Goal: Transaction & Acquisition: Purchase product/service

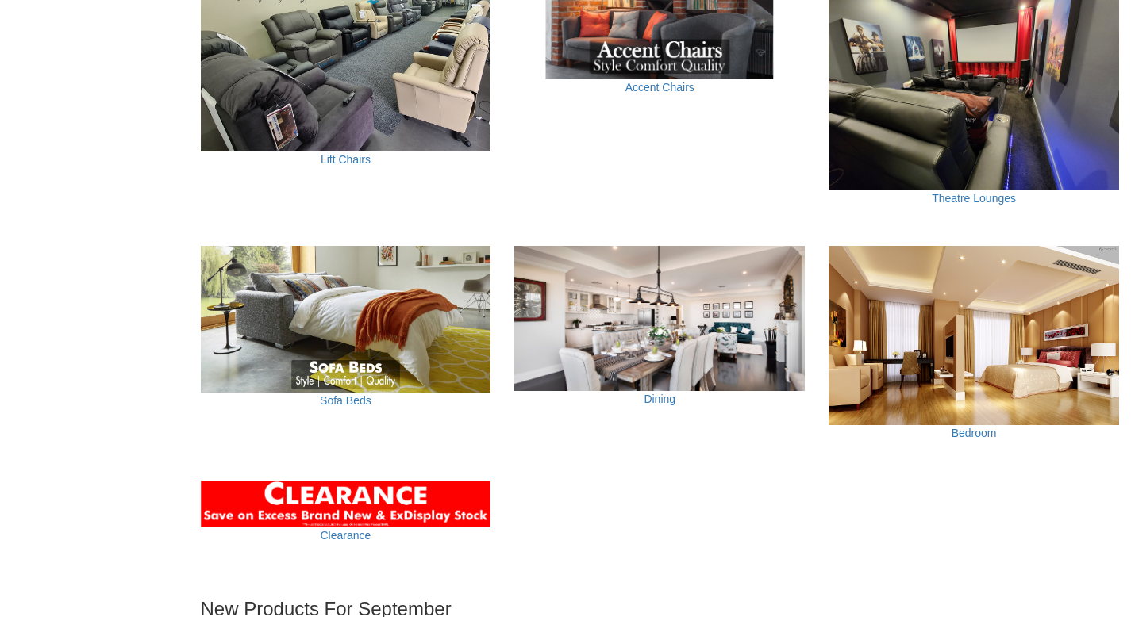
scroll to position [998, 0]
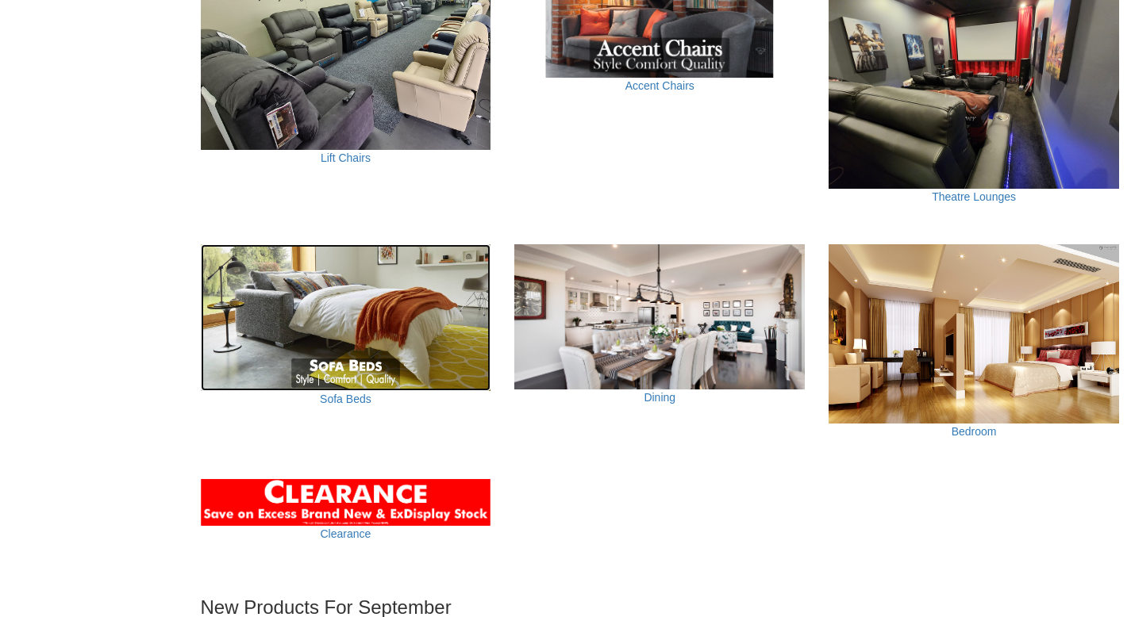
click at [370, 347] on img at bounding box center [346, 317] width 290 height 147
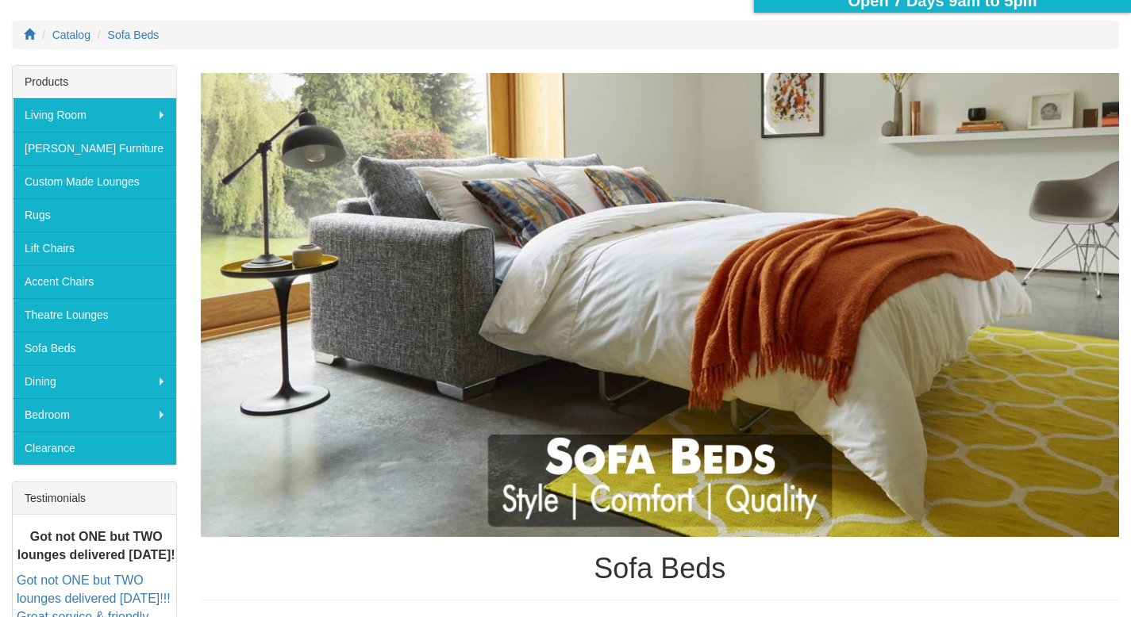
scroll to position [212, 0]
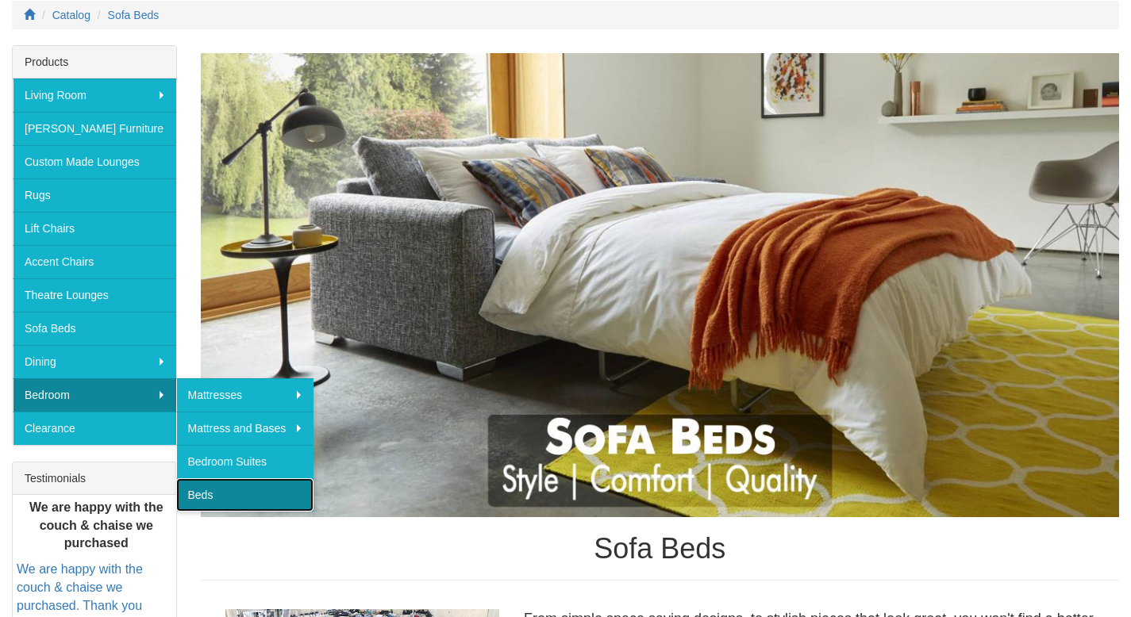
click at [229, 491] on link "Beds" at bounding box center [245, 495] width 138 height 33
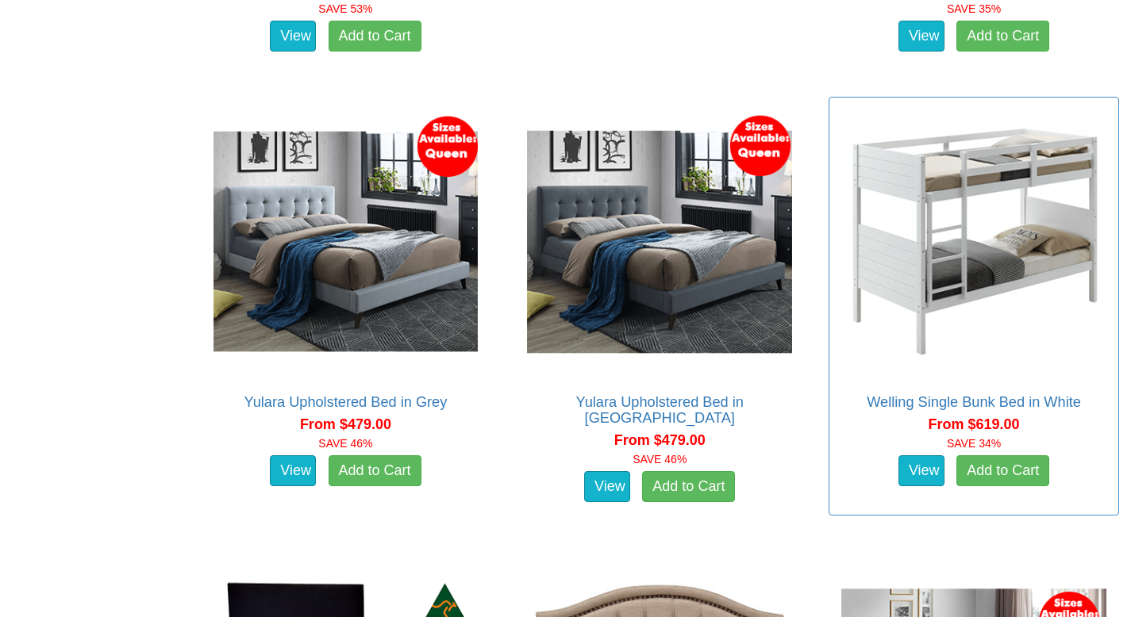
scroll to position [1285, 0]
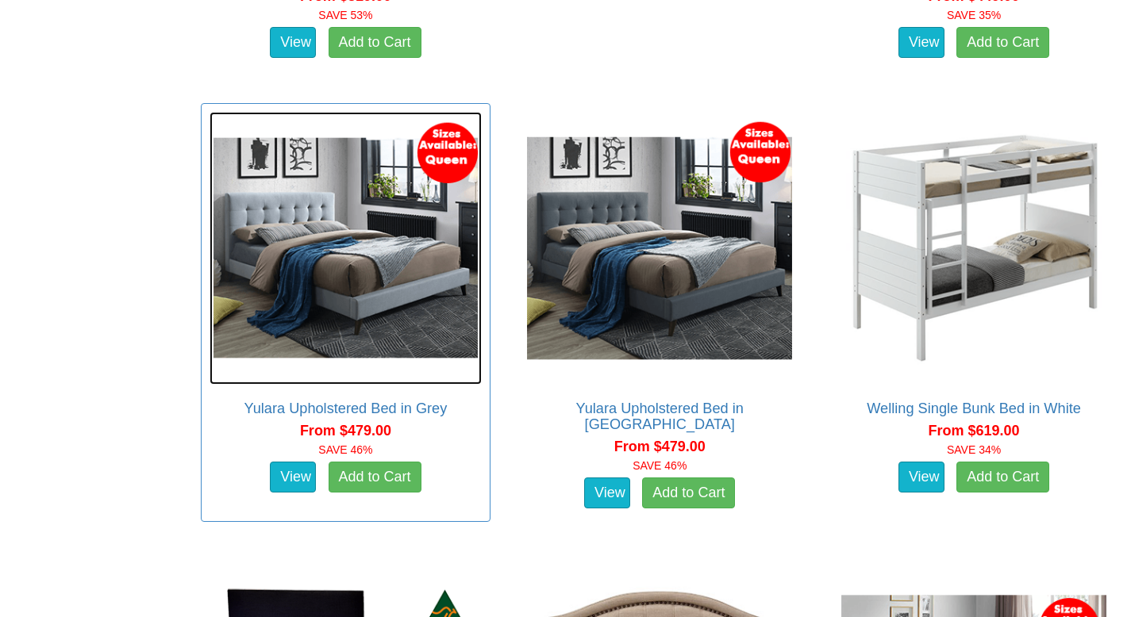
click at [354, 267] on img at bounding box center [346, 248] width 273 height 273
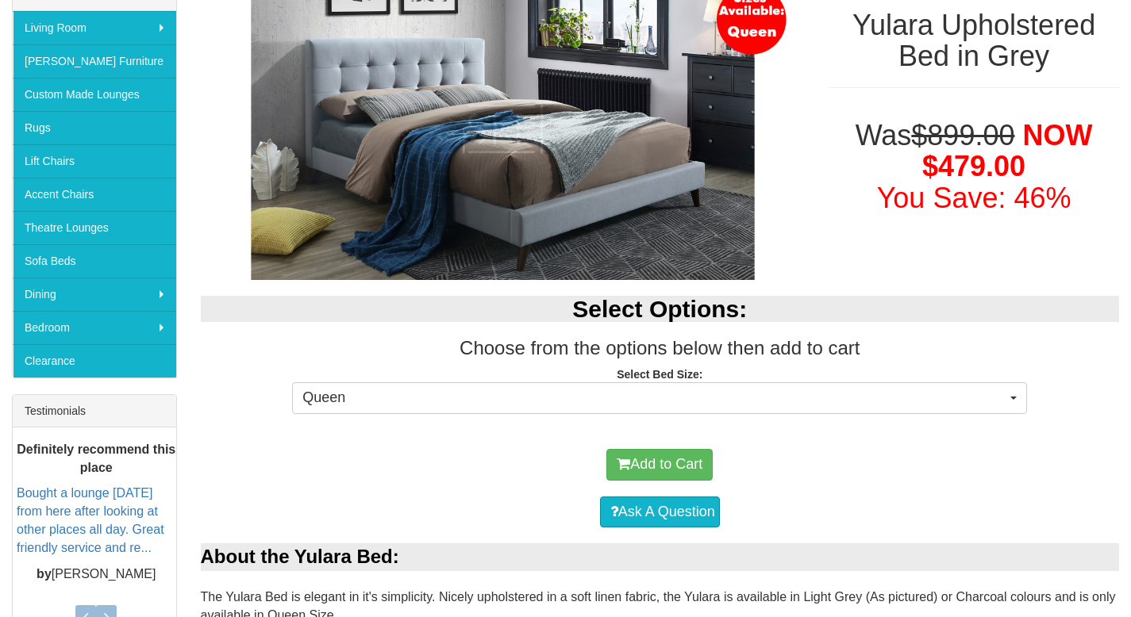
scroll to position [284, 0]
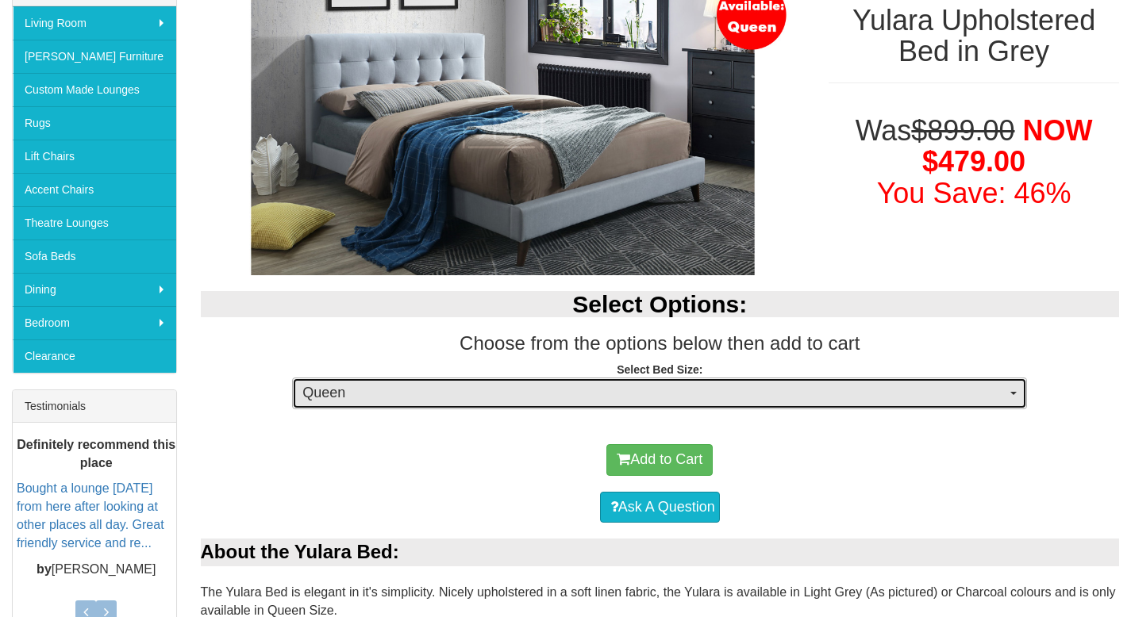
click at [703, 388] on span "Queen" at bounding box center [654, 393] width 704 height 21
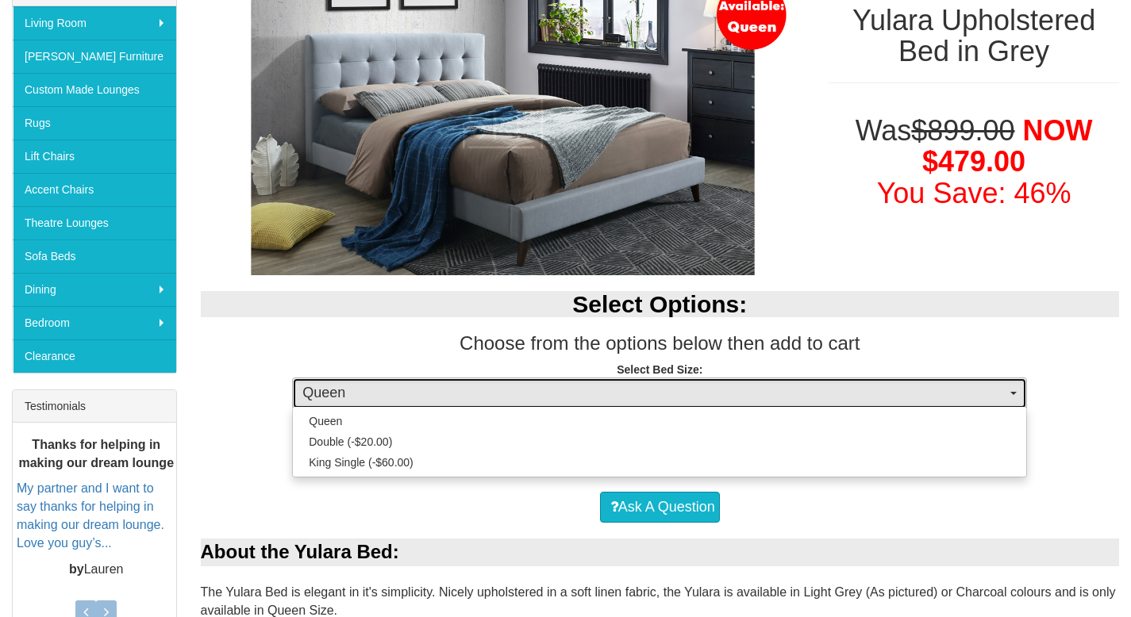
click at [703, 388] on span "Queen" at bounding box center [654, 393] width 704 height 21
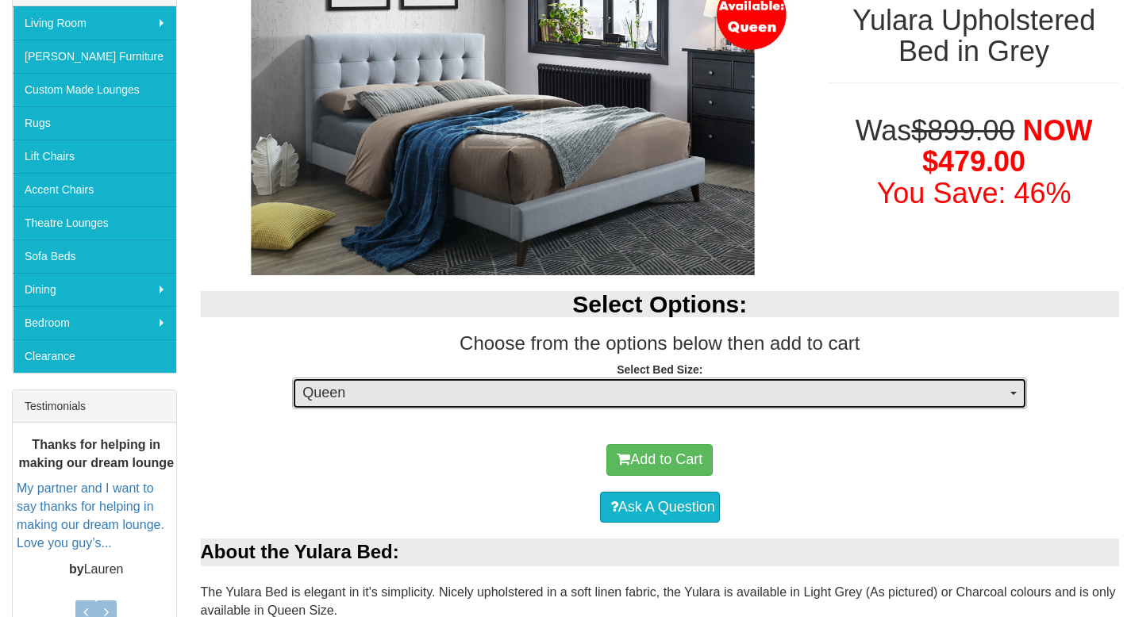
click at [688, 398] on span "Queen" at bounding box center [654, 393] width 704 height 21
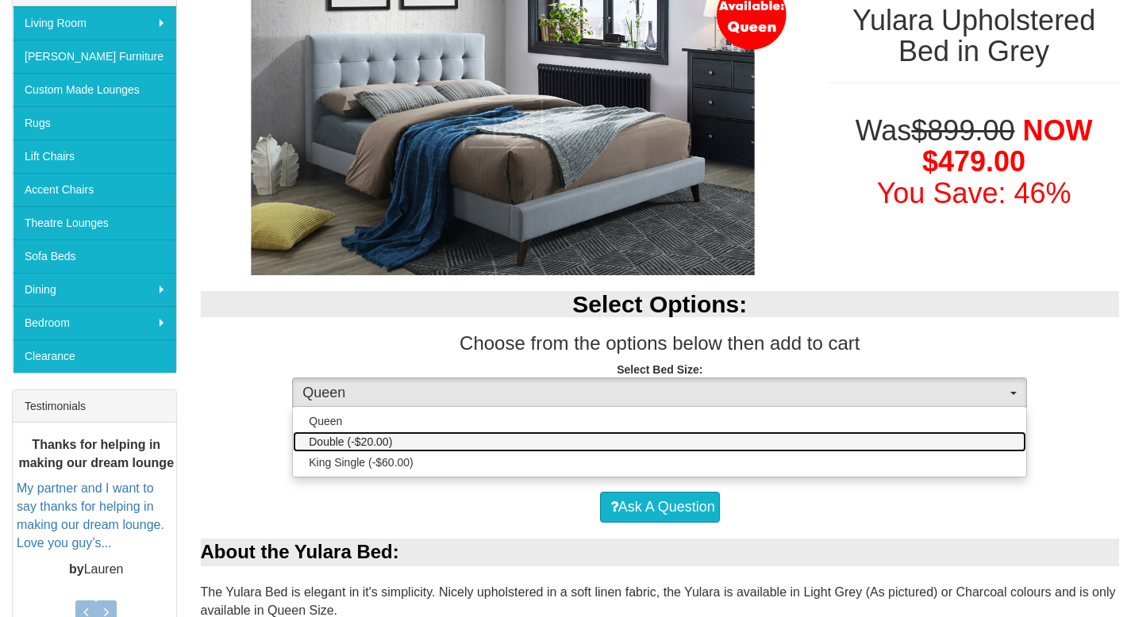
click at [679, 435] on link "Double (-$20.00)" at bounding box center [659, 442] width 733 height 21
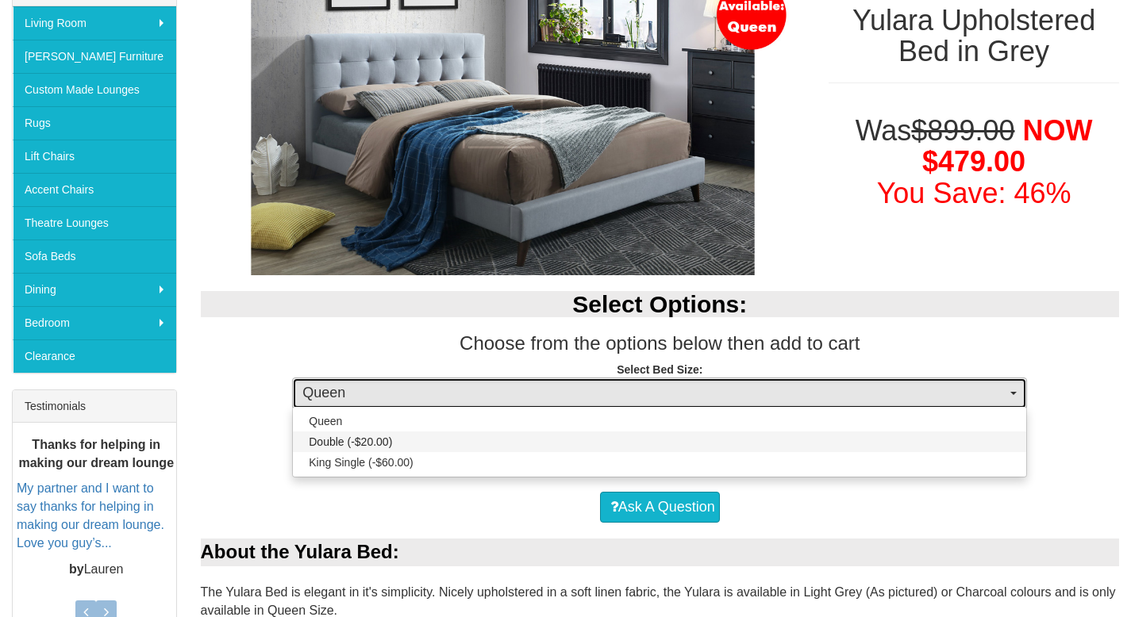
select select "1299"
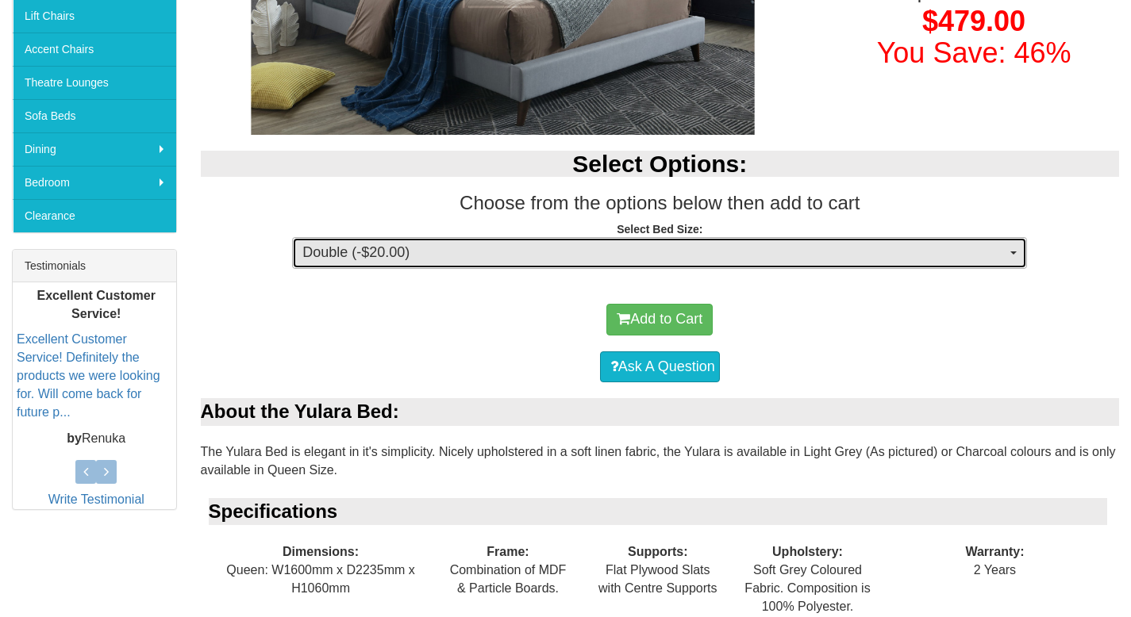
scroll to position [448, 0]
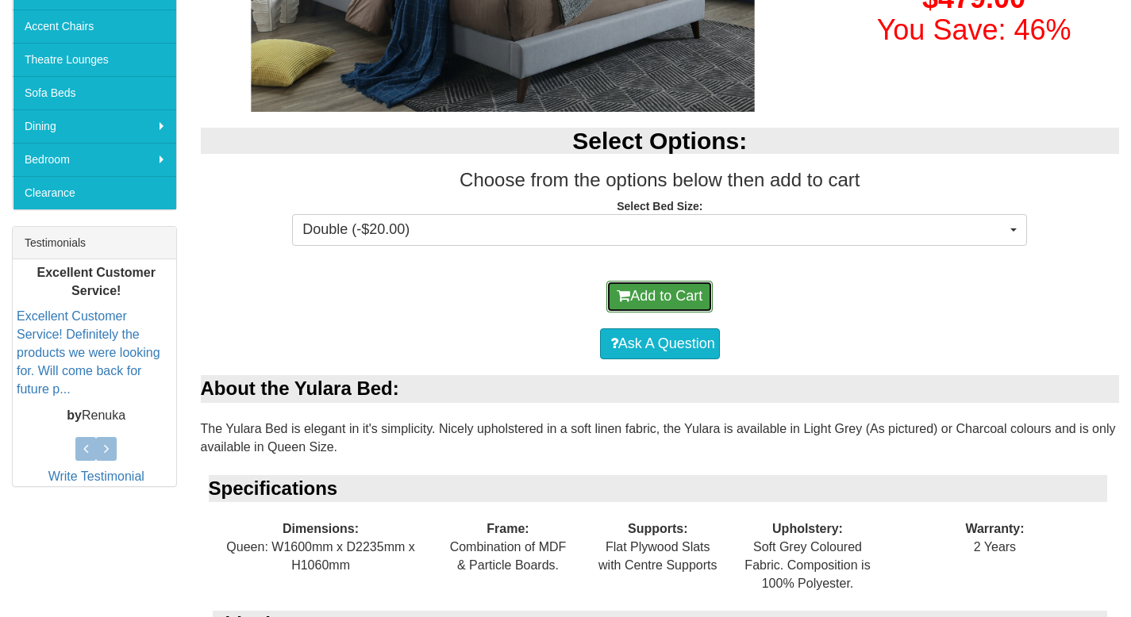
click at [647, 296] on button "Add to Cart" at bounding box center [659, 297] width 106 height 32
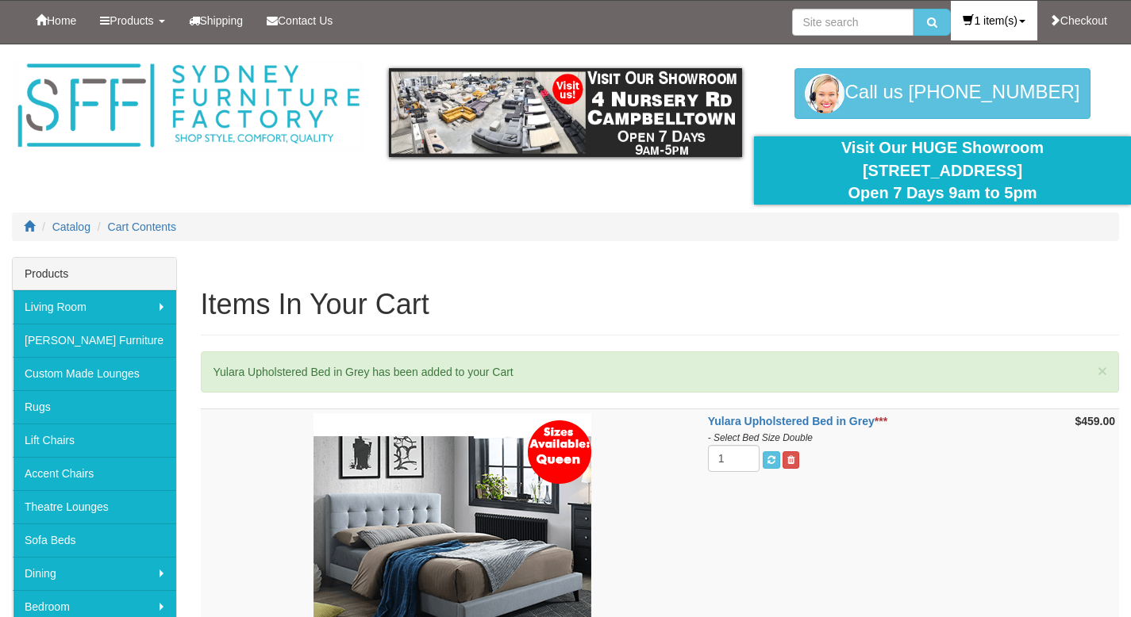
click at [972, 31] on link "1 item(s)" at bounding box center [994, 21] width 86 height 40
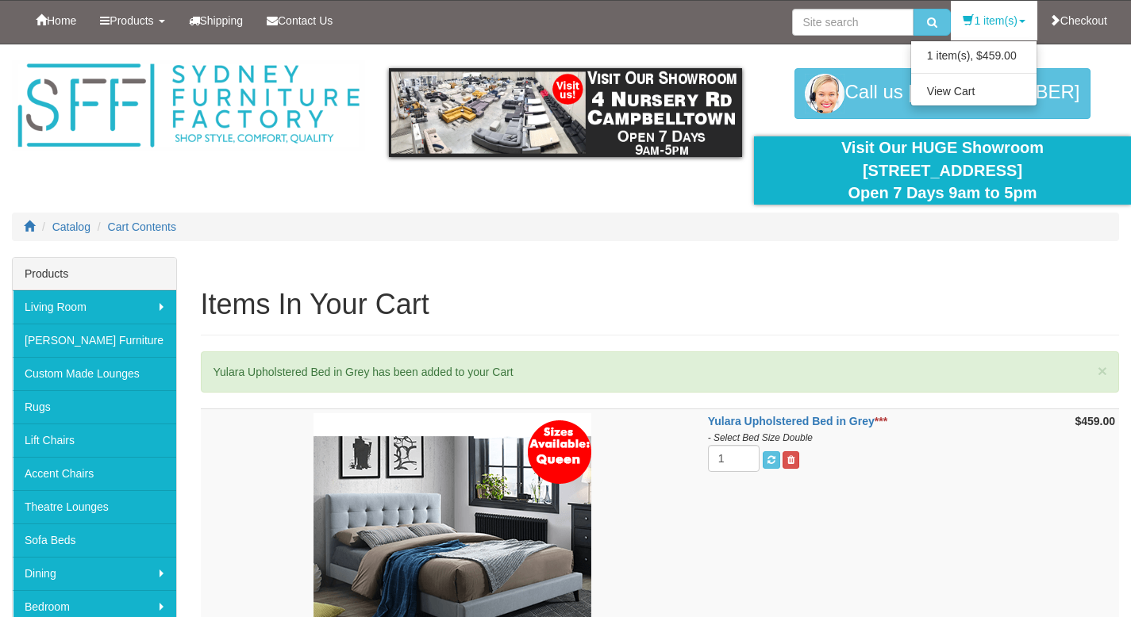
click at [801, 244] on div "Catalog Cart Contents" at bounding box center [565, 235] width 1131 height 44
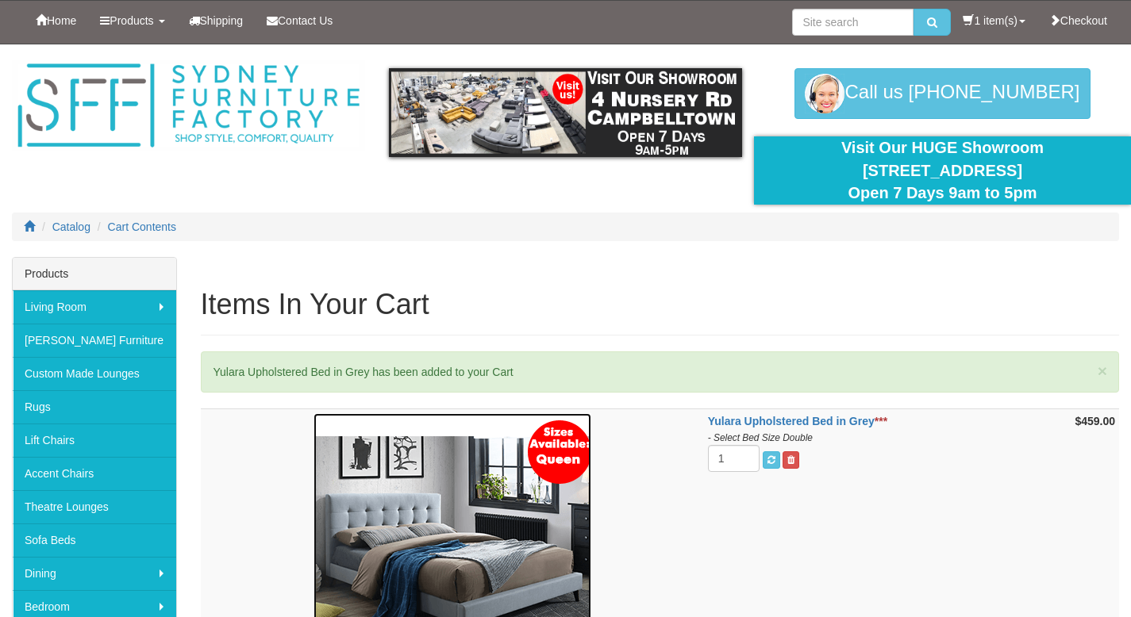
click at [698, 520] on link at bounding box center [452, 553] width 495 height 278
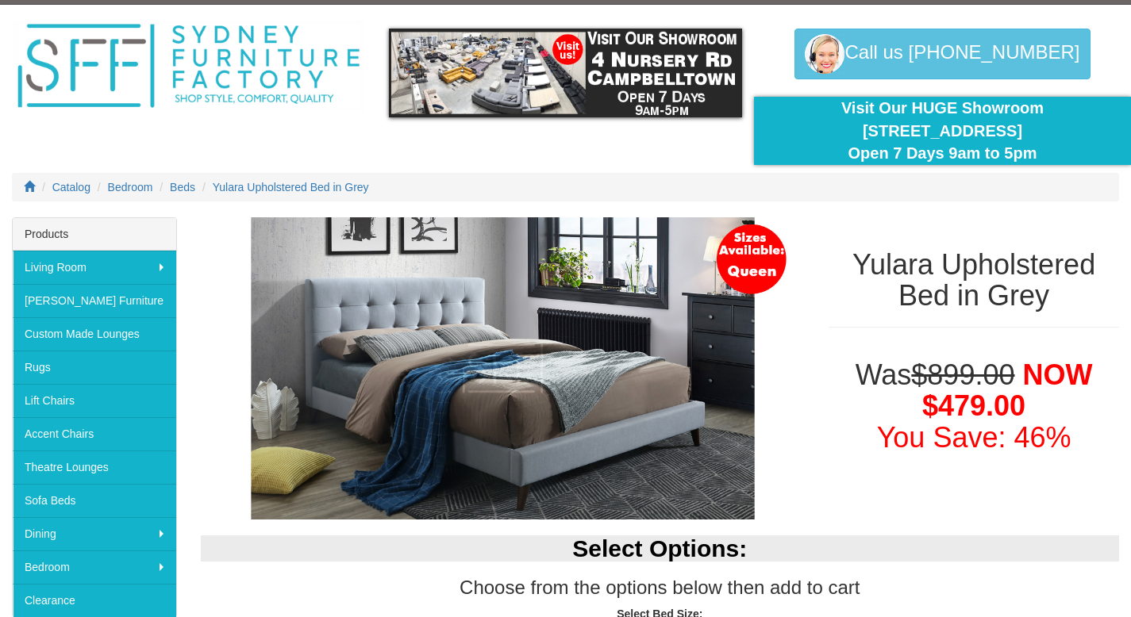
scroll to position [36, 0]
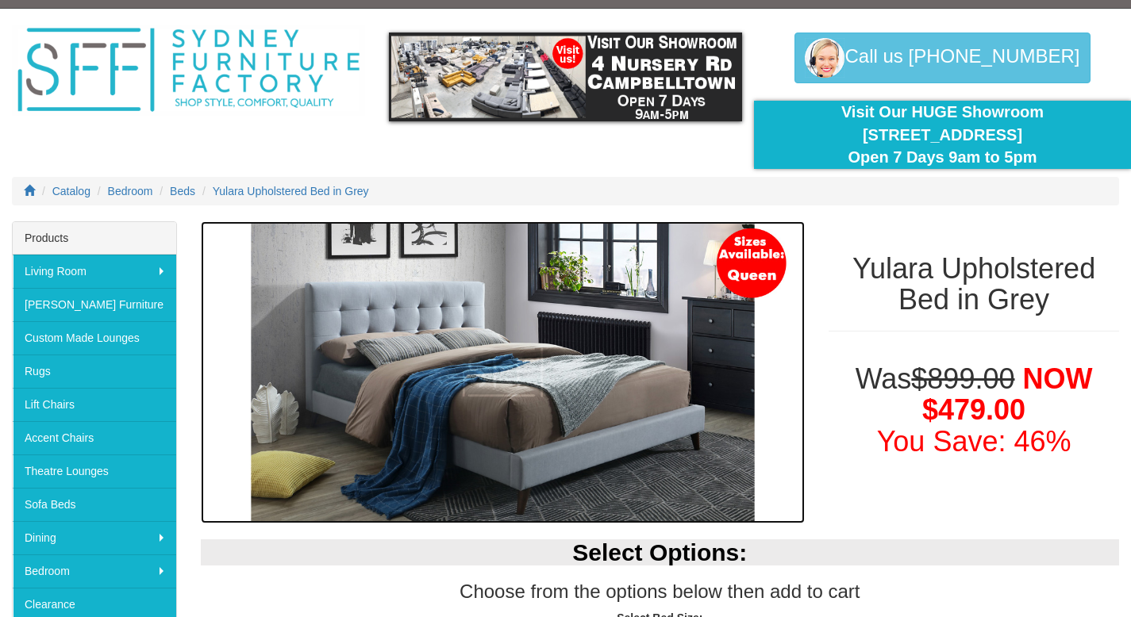
click at [558, 325] on img at bounding box center [503, 372] width 605 height 302
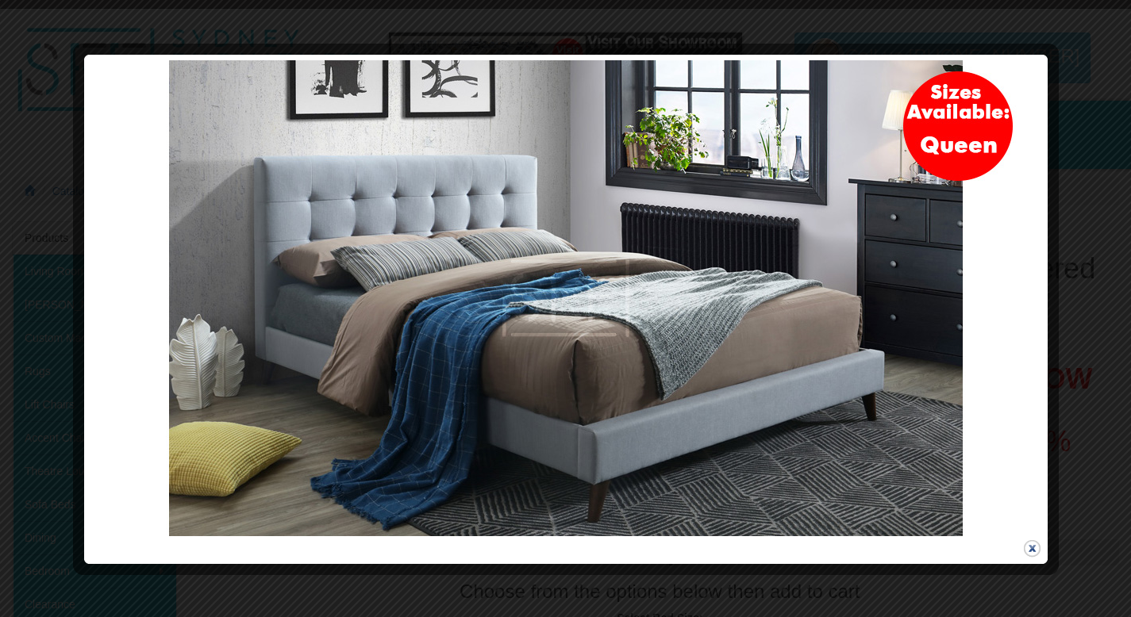
click at [1030, 551] on button "close" at bounding box center [1032, 549] width 20 height 20
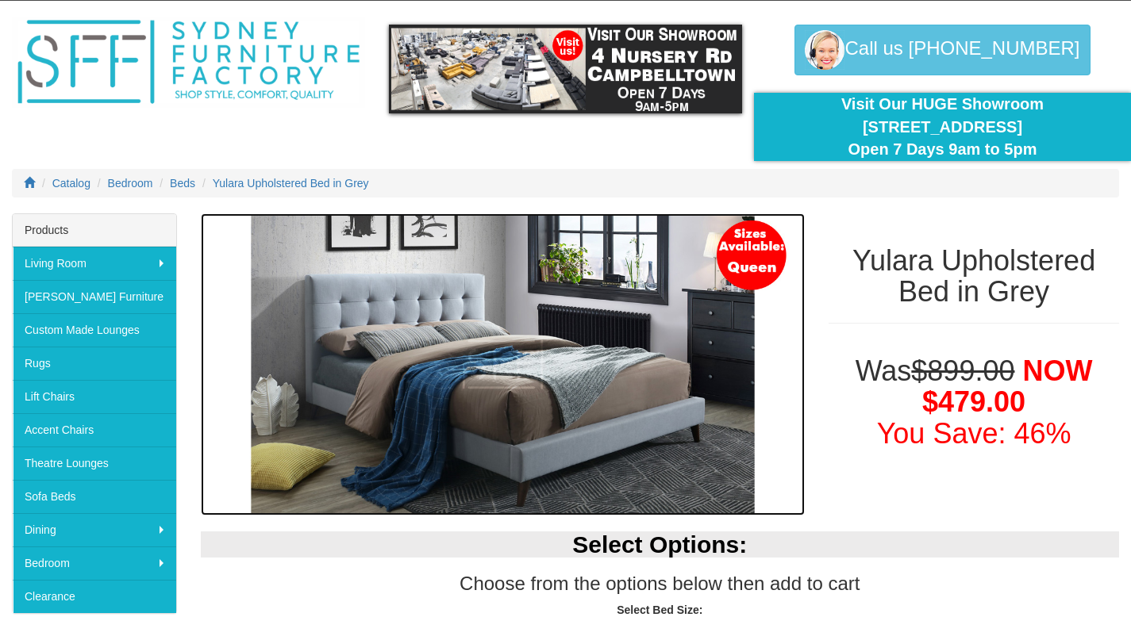
scroll to position [0, 0]
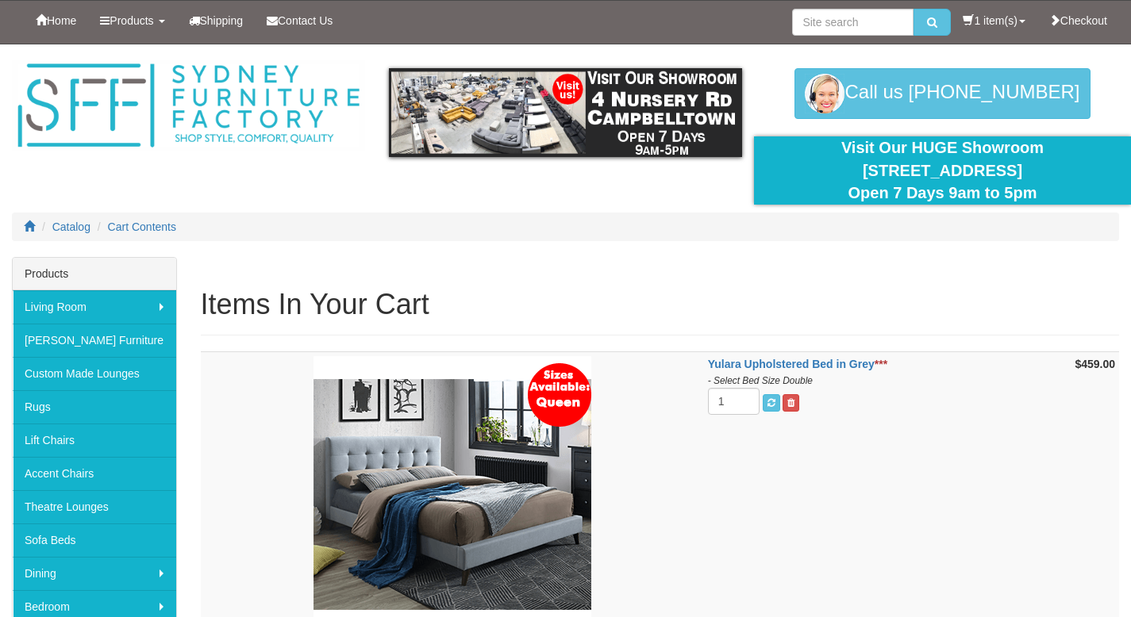
scroll to position [12, 0]
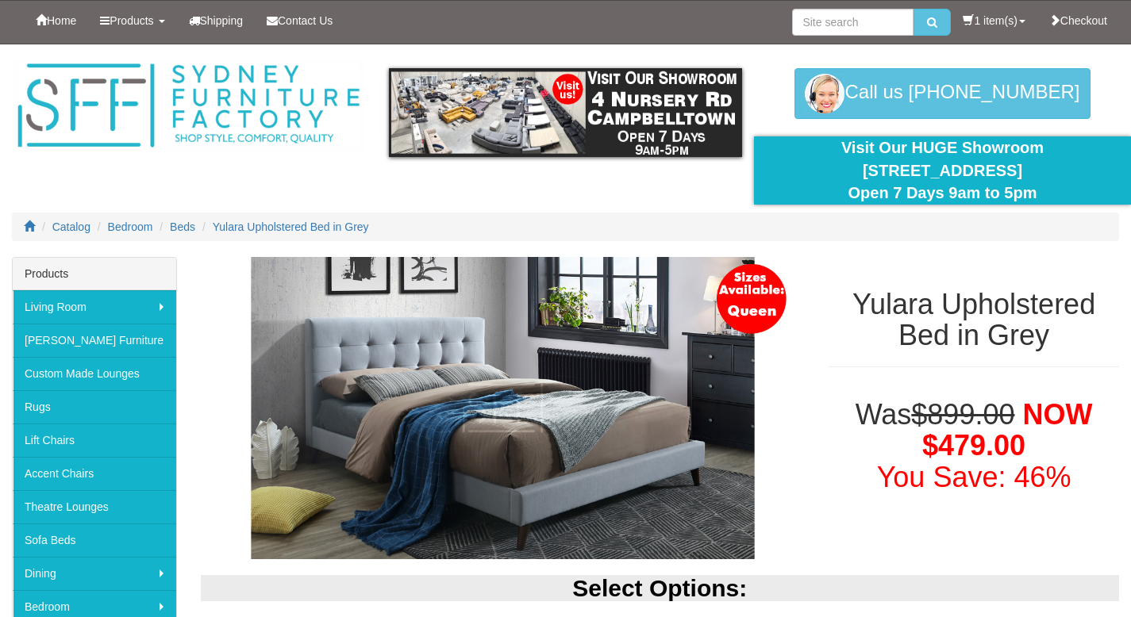
select select "1299"
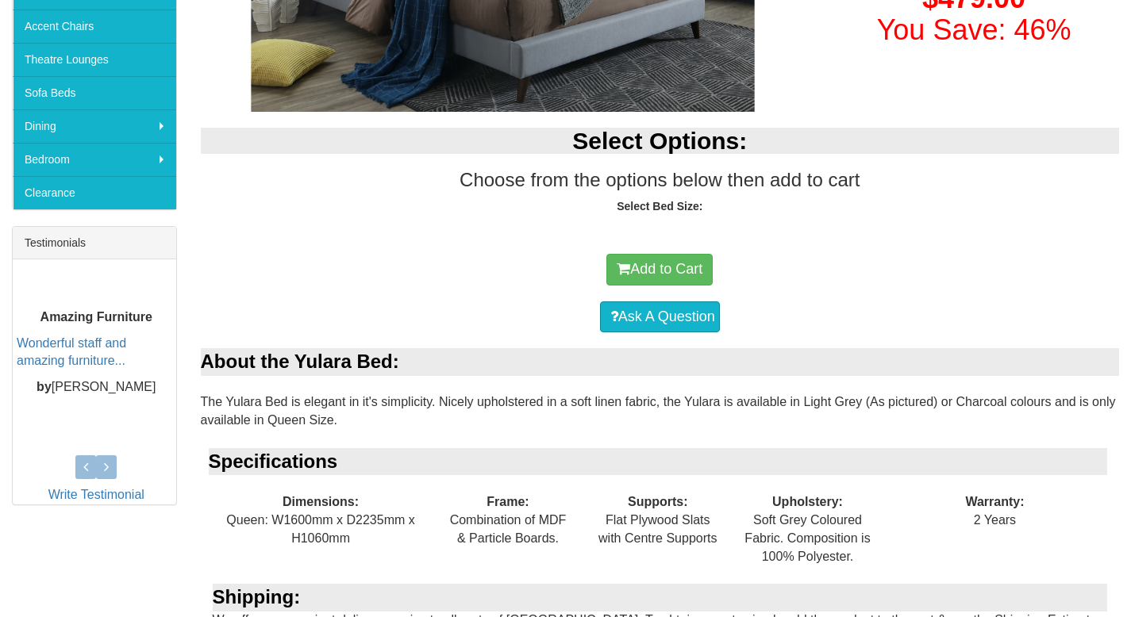
select select "1299"
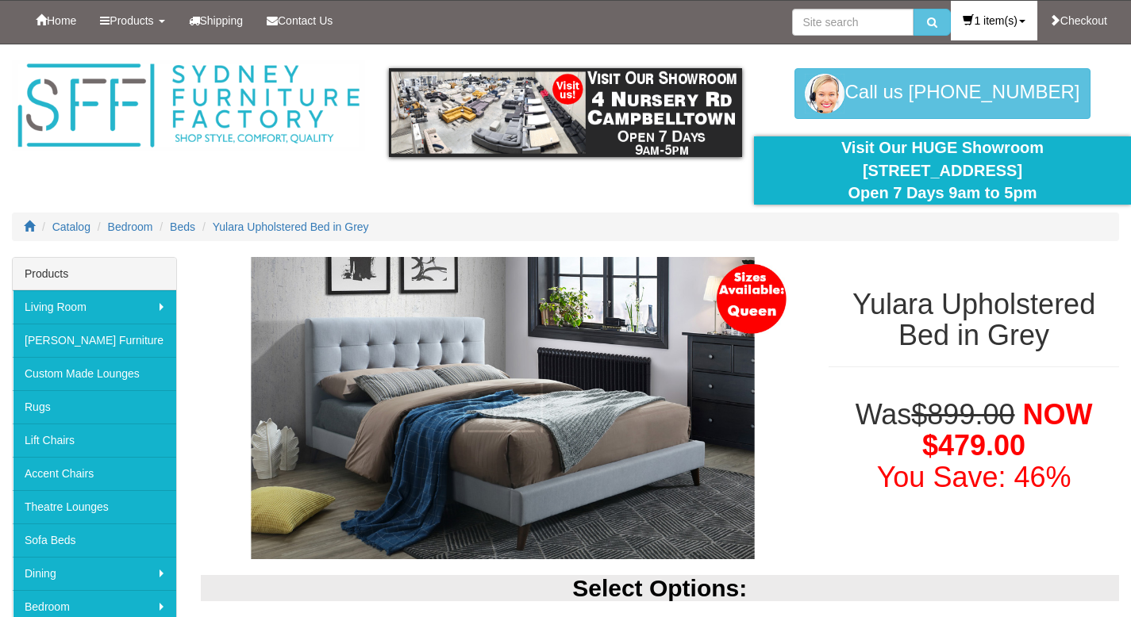
click at [964, 16] on icon at bounding box center [968, 19] width 11 height 11
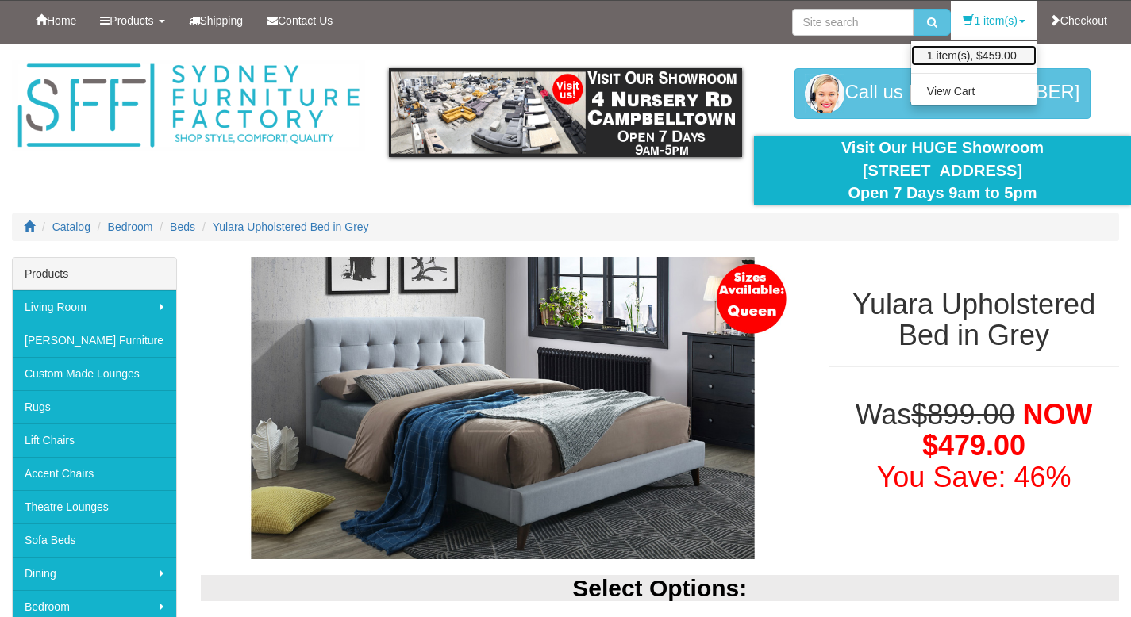
click at [964, 60] on link "1 item(s), $459.00" at bounding box center [973, 55] width 125 height 21
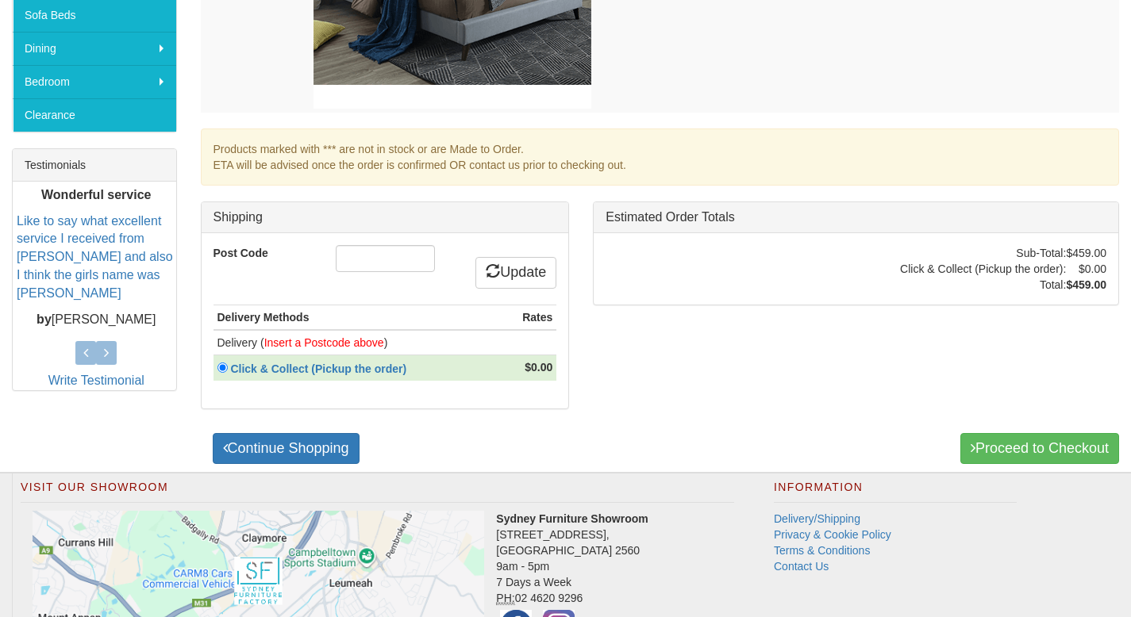
scroll to position [526, 0]
click at [337, 448] on link "Continue Shopping" at bounding box center [286, 449] width 147 height 32
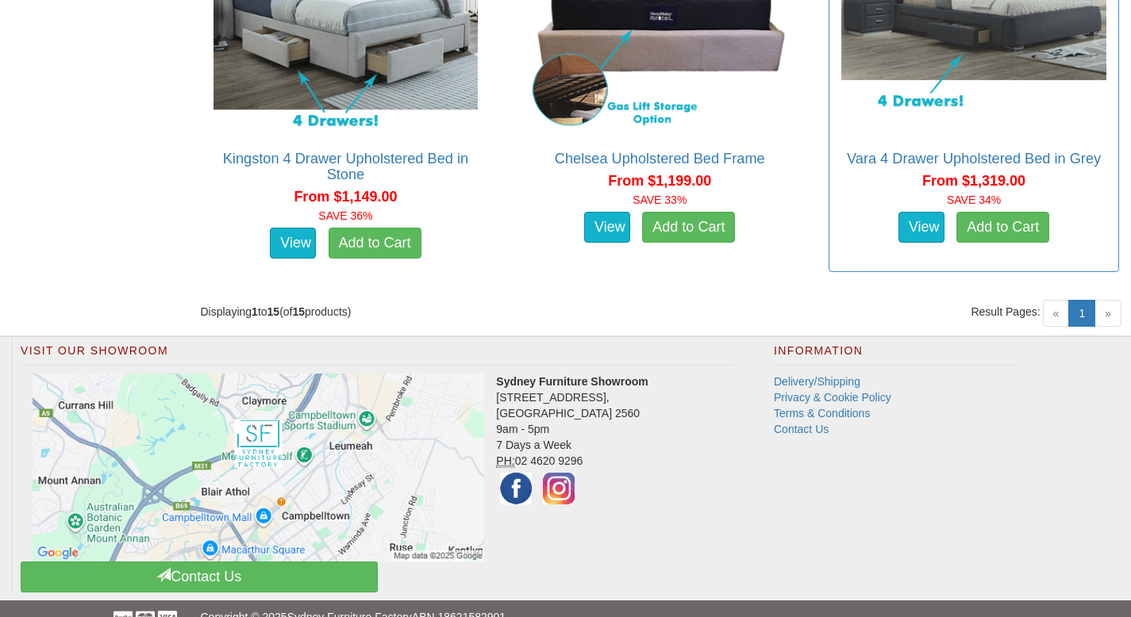
scroll to position [2865, 0]
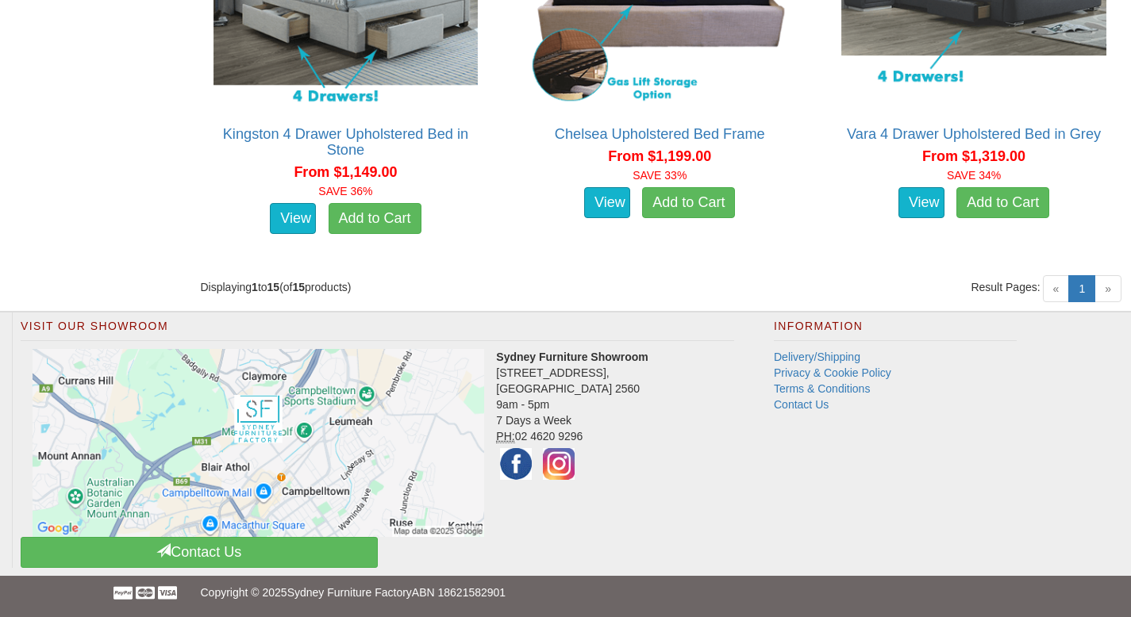
click at [1103, 286] on span "»" at bounding box center [1108, 288] width 27 height 27
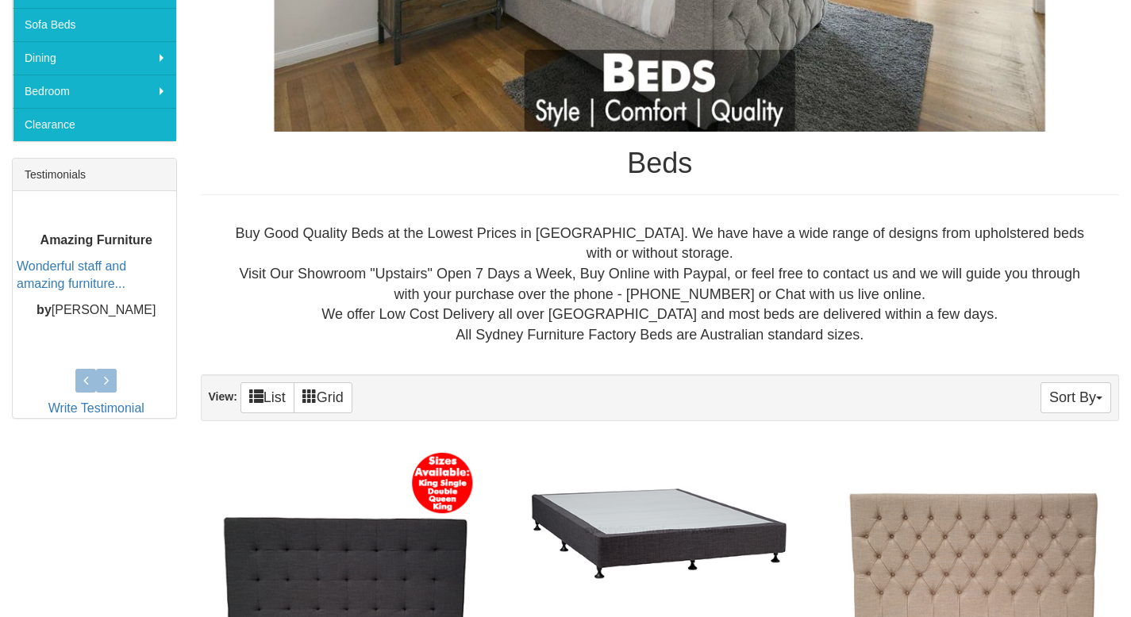
scroll to position [0, 0]
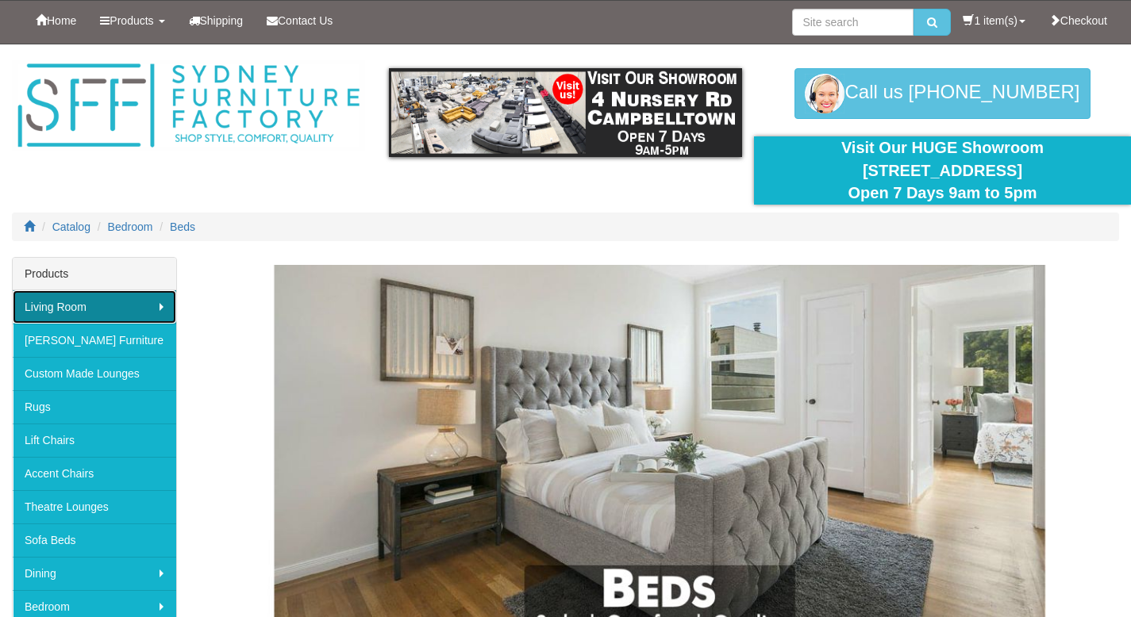
click at [47, 300] on link "Living Room" at bounding box center [95, 306] width 164 height 33
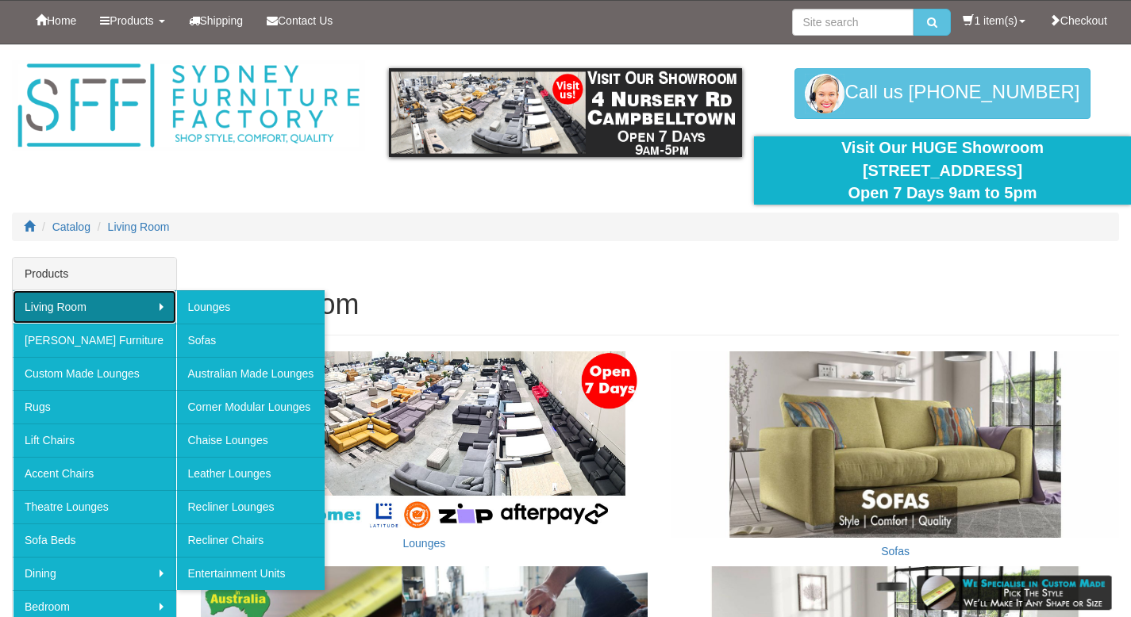
click at [152, 311] on link "Living Room" at bounding box center [95, 306] width 164 height 33
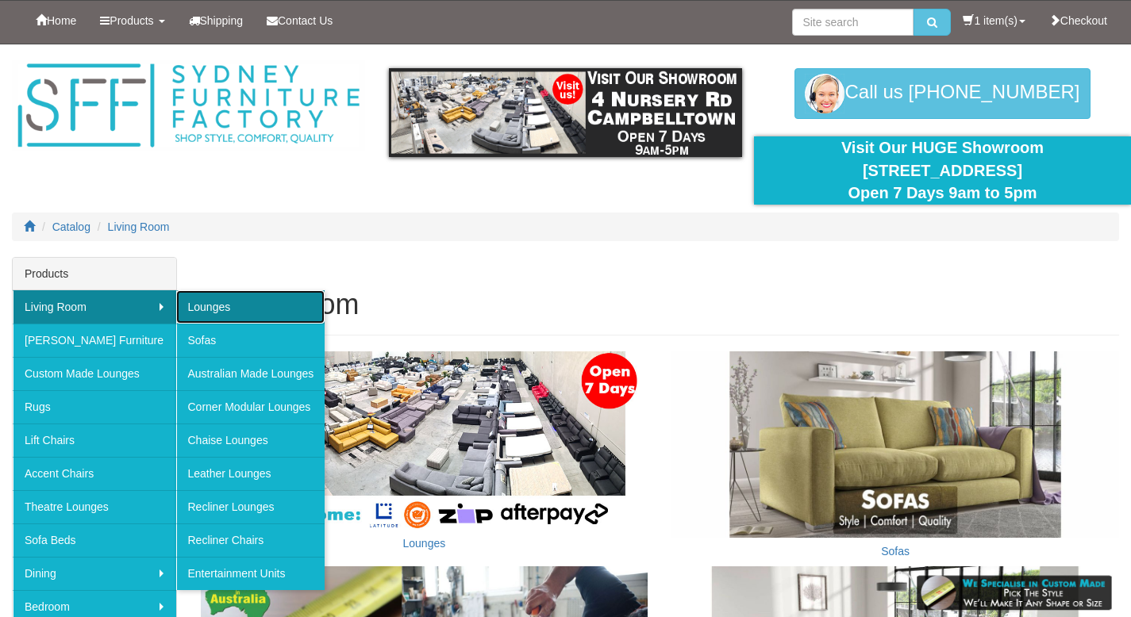
click at [201, 310] on link "Lounges" at bounding box center [250, 306] width 149 height 33
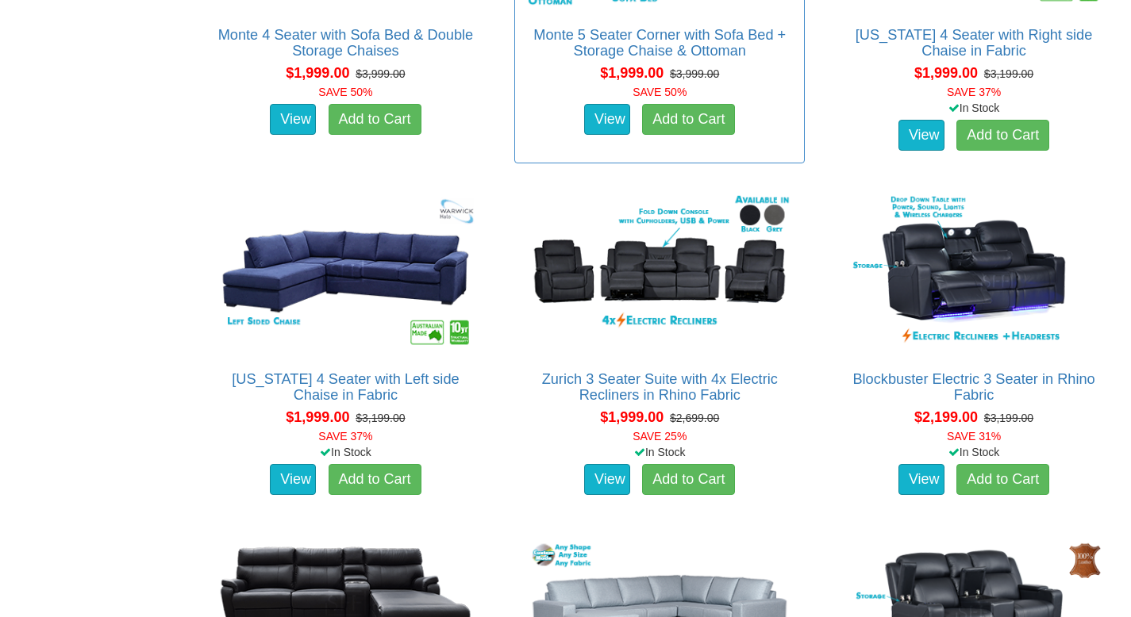
scroll to position [2447, 0]
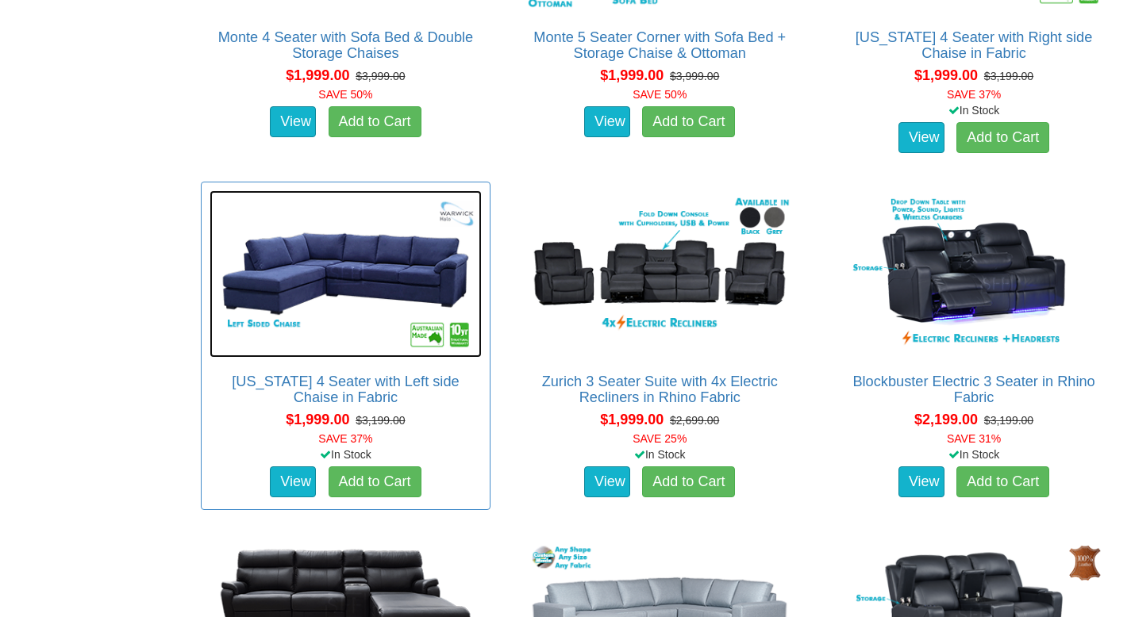
click at [330, 283] on img at bounding box center [346, 273] width 273 height 167
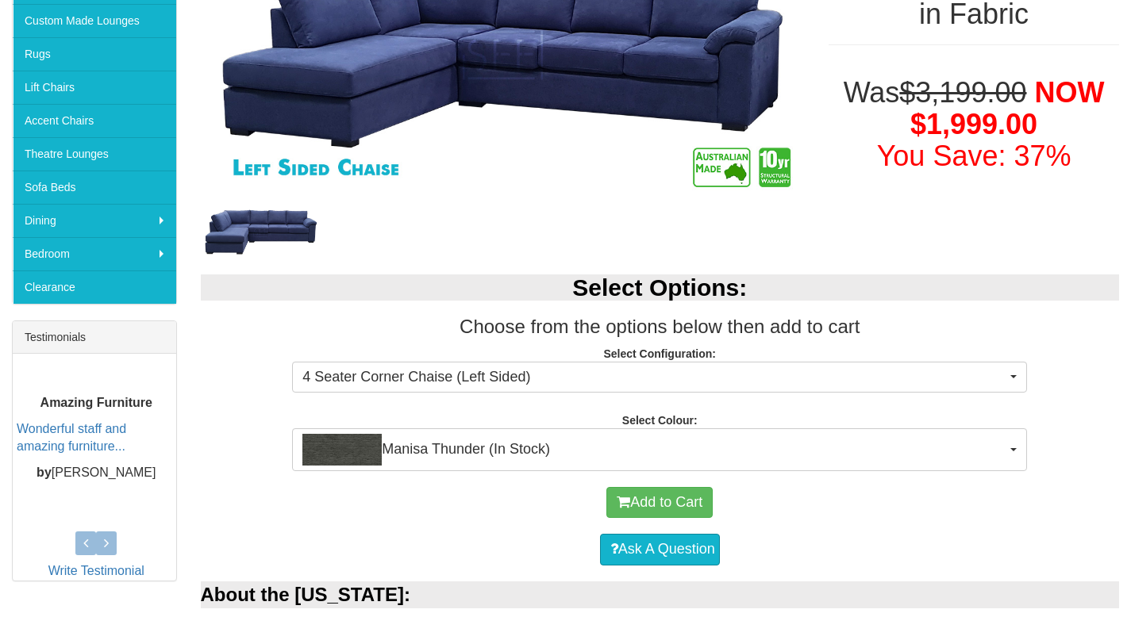
scroll to position [354, 0]
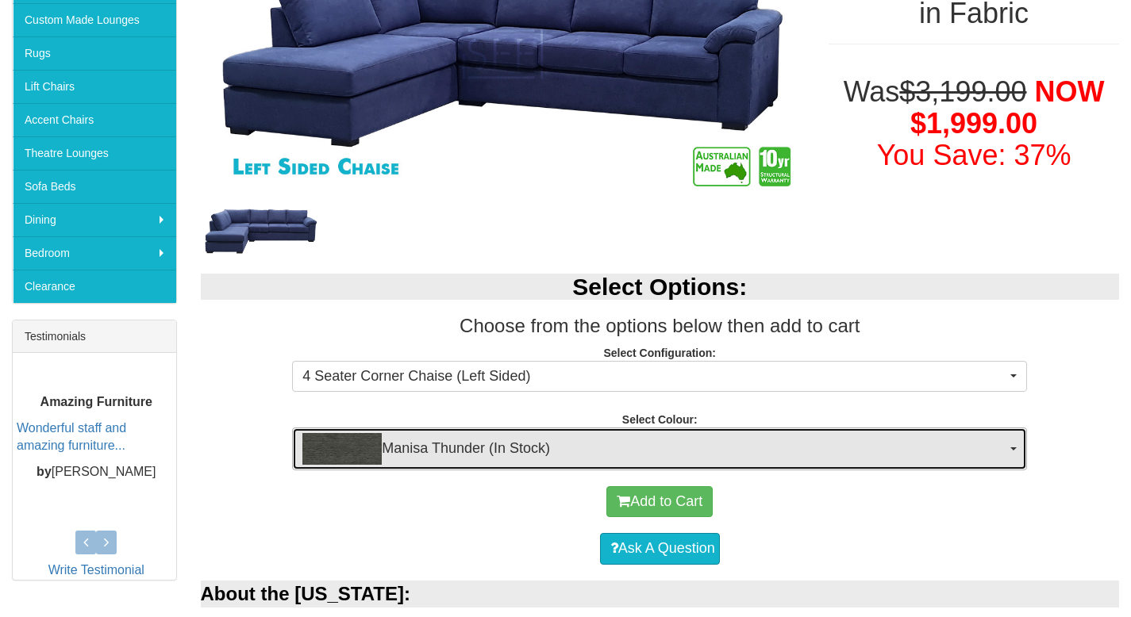
click at [571, 454] on span "Manisa Thunder (In Stock)" at bounding box center [654, 449] width 704 height 32
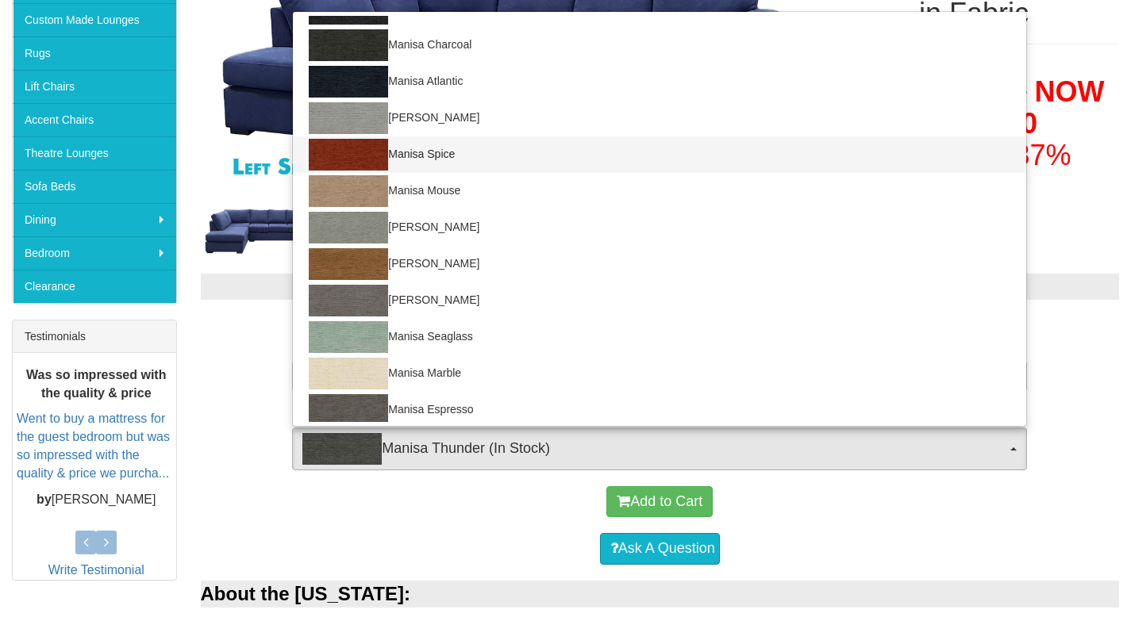
scroll to position [215, 0]
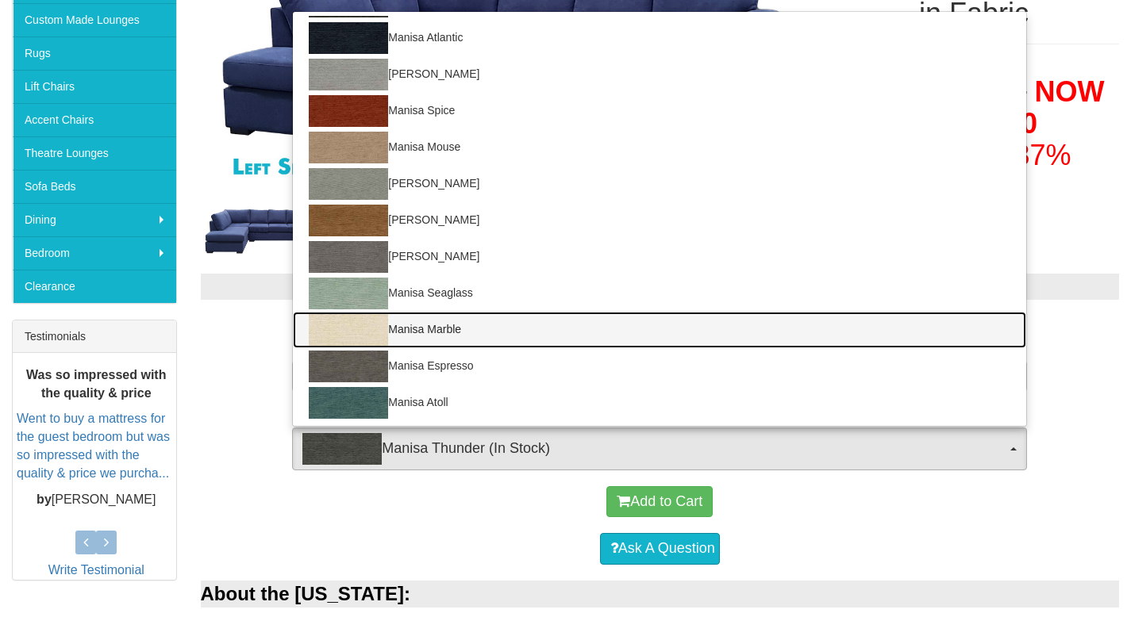
click at [546, 325] on link "Manisa Marble" at bounding box center [659, 330] width 733 height 37
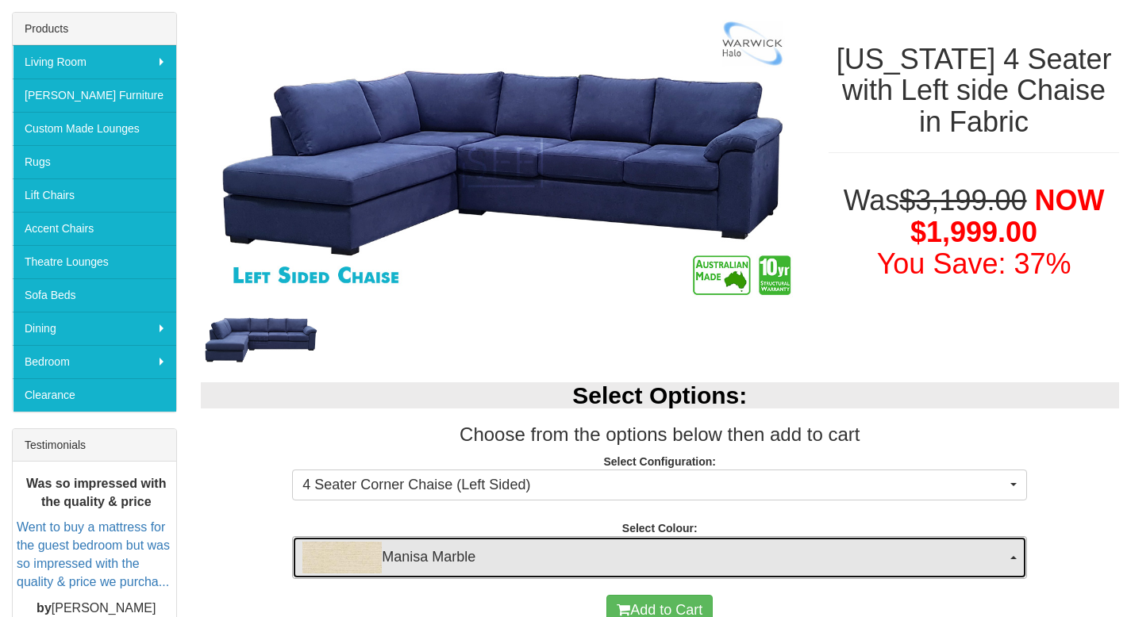
scroll to position [266, 0]
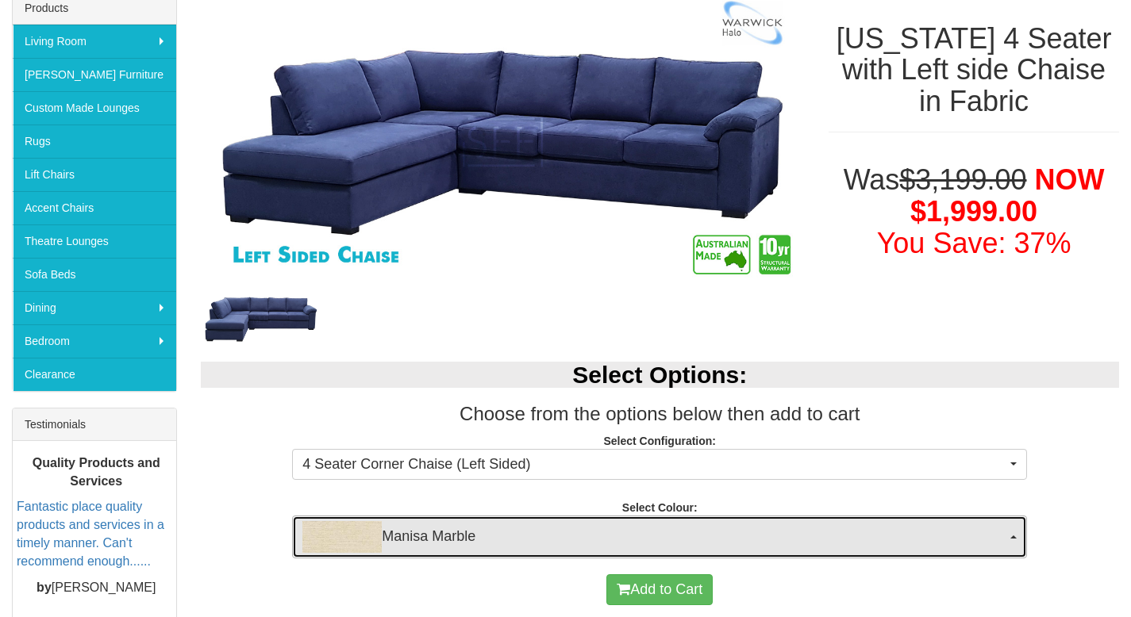
click at [536, 535] on span "Manisa Marble" at bounding box center [654, 537] width 704 height 32
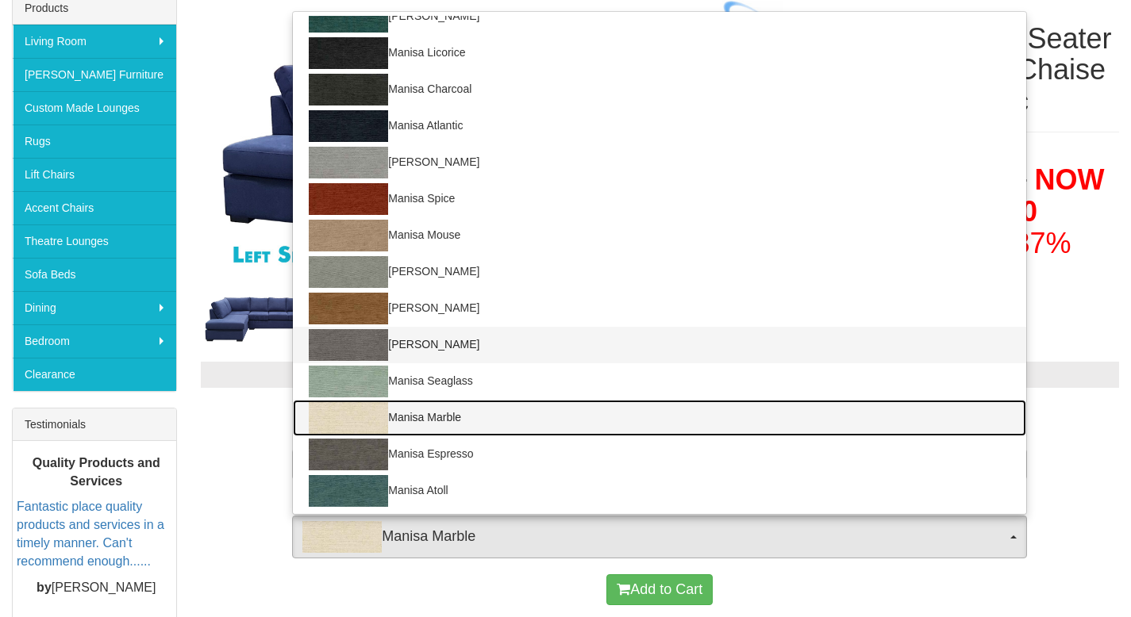
scroll to position [127, 0]
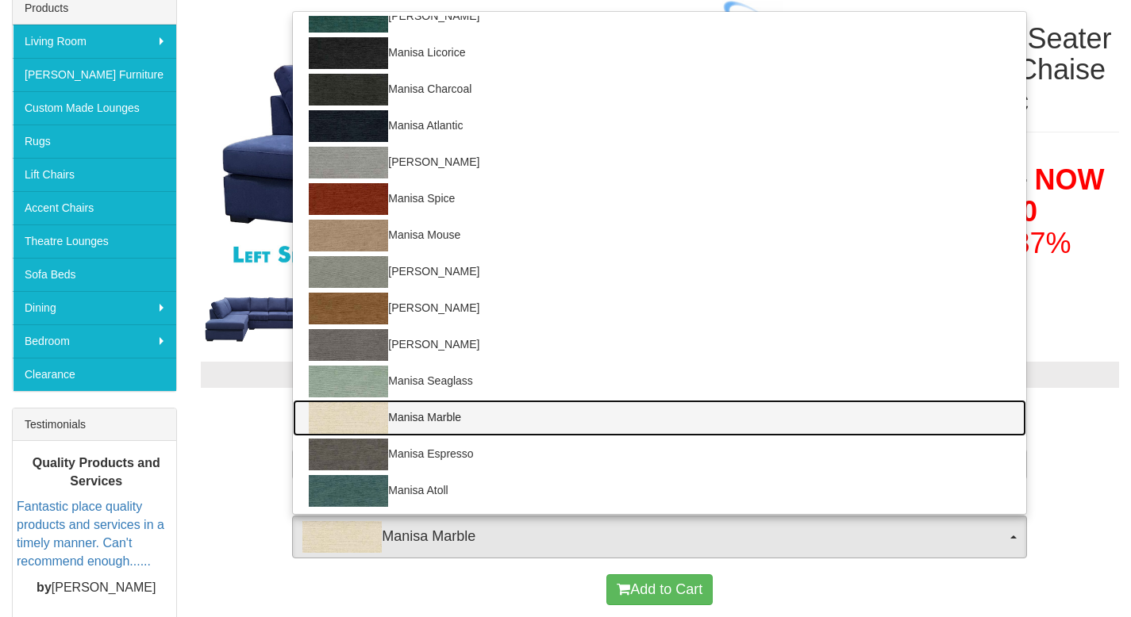
click at [535, 415] on link "Manisa Marble" at bounding box center [659, 418] width 733 height 37
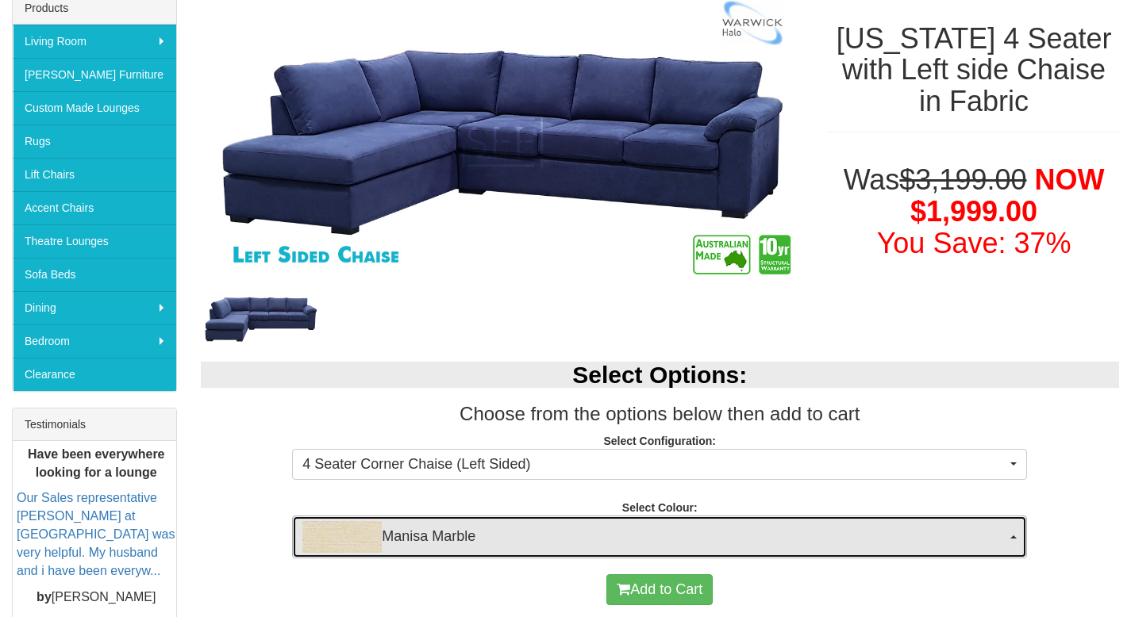
click at [495, 545] on span "Manisa Marble" at bounding box center [654, 537] width 704 height 32
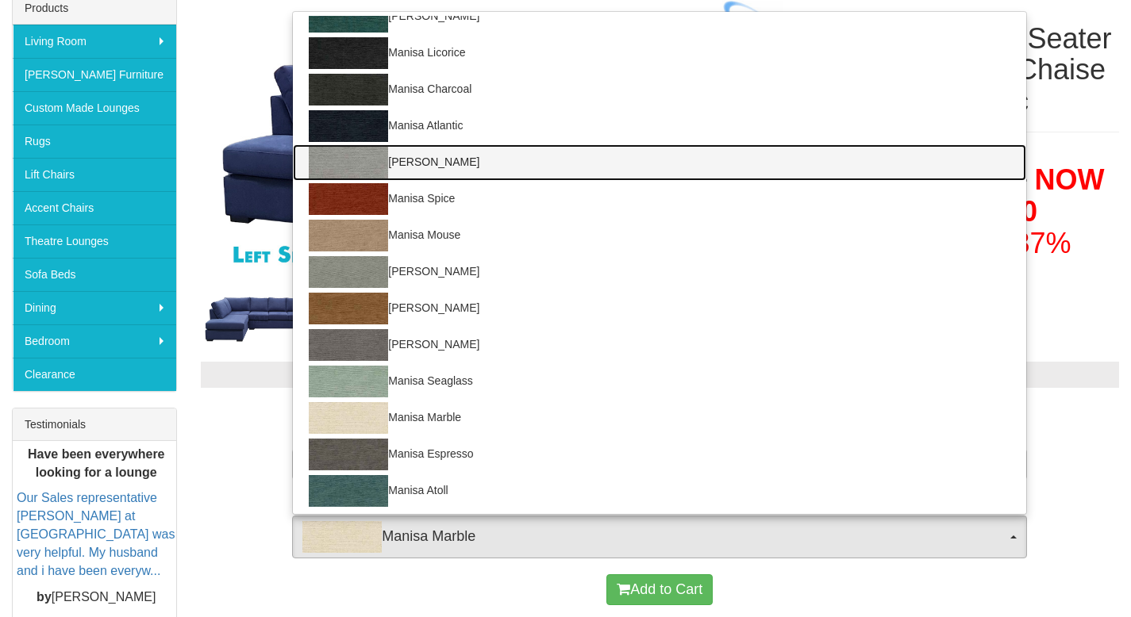
click at [506, 156] on link "Manisa Vapour" at bounding box center [659, 162] width 733 height 37
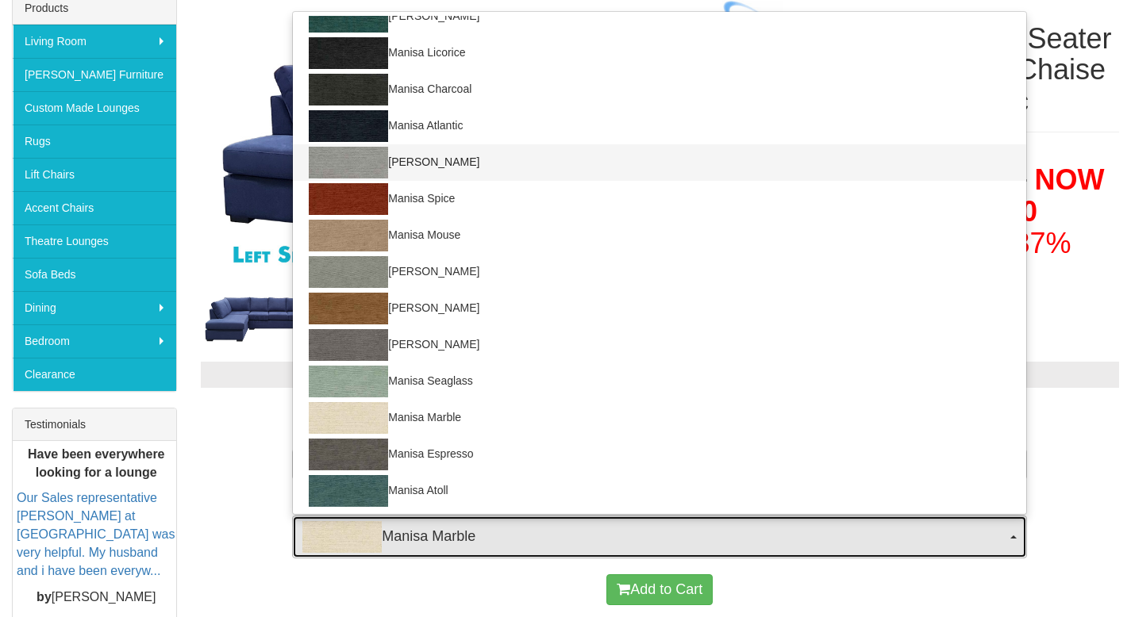
select select "1534"
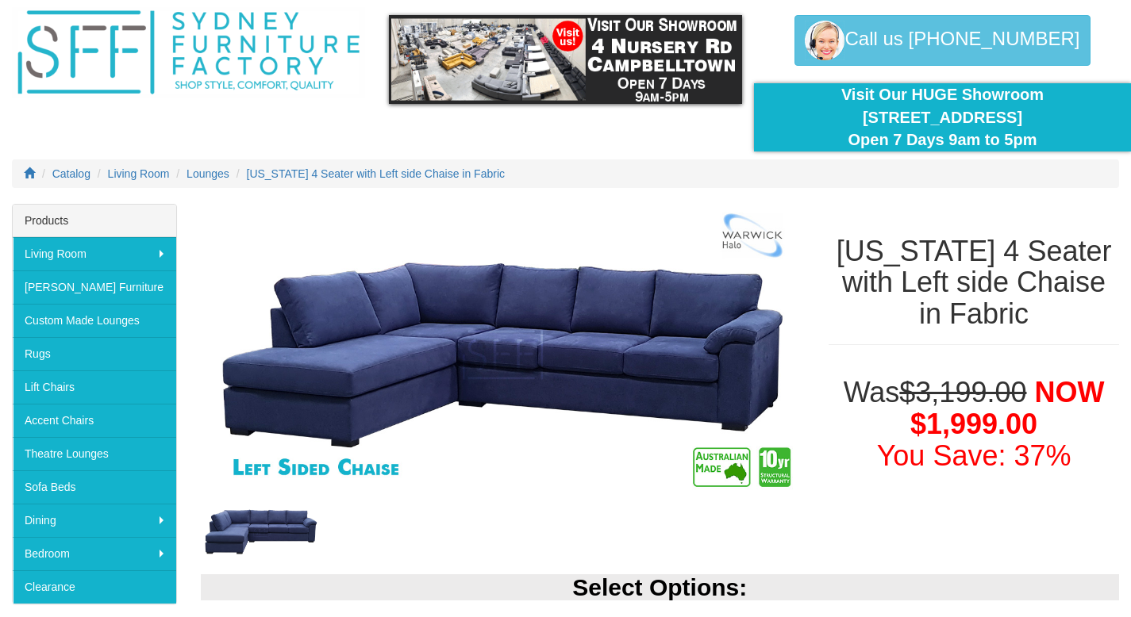
scroll to position [0, 0]
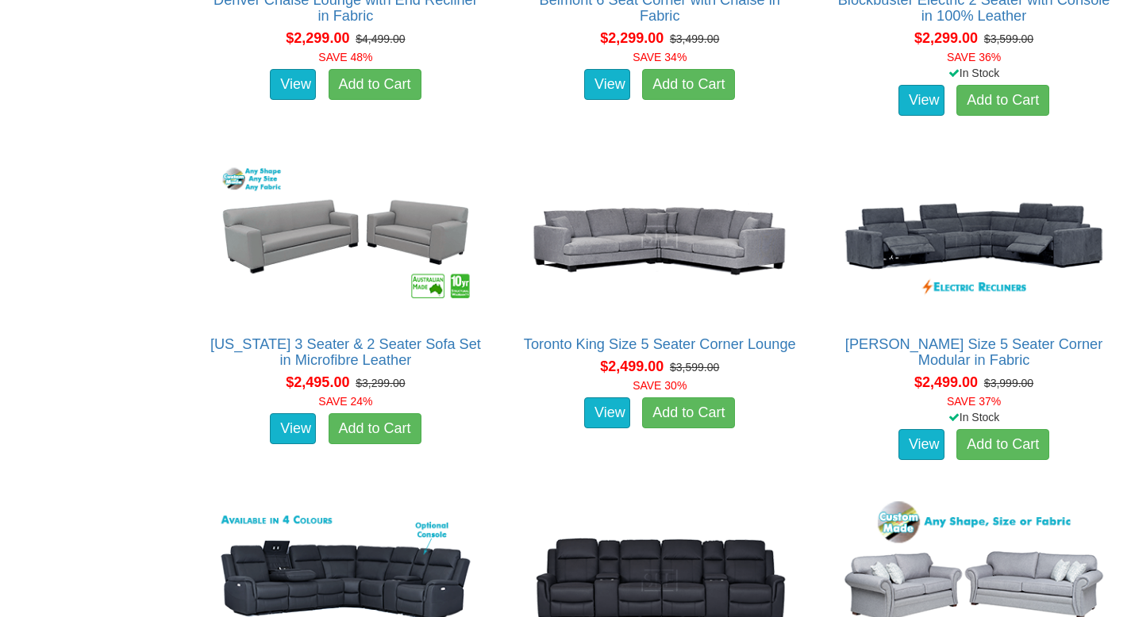
scroll to position [3176, 0]
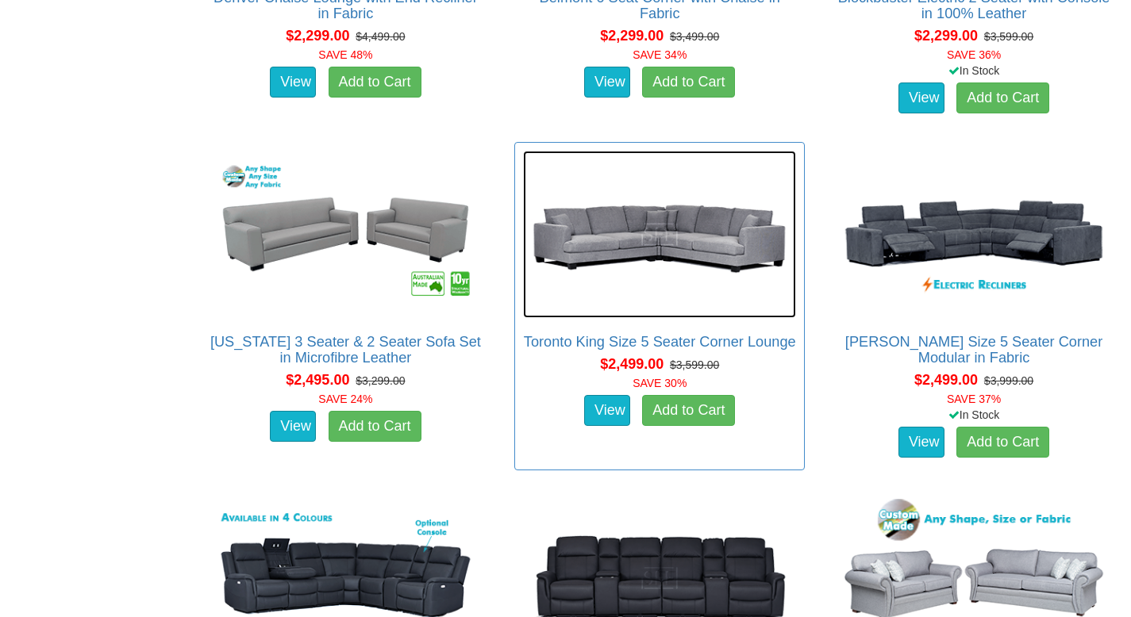
click at [619, 232] on img at bounding box center [659, 234] width 273 height 167
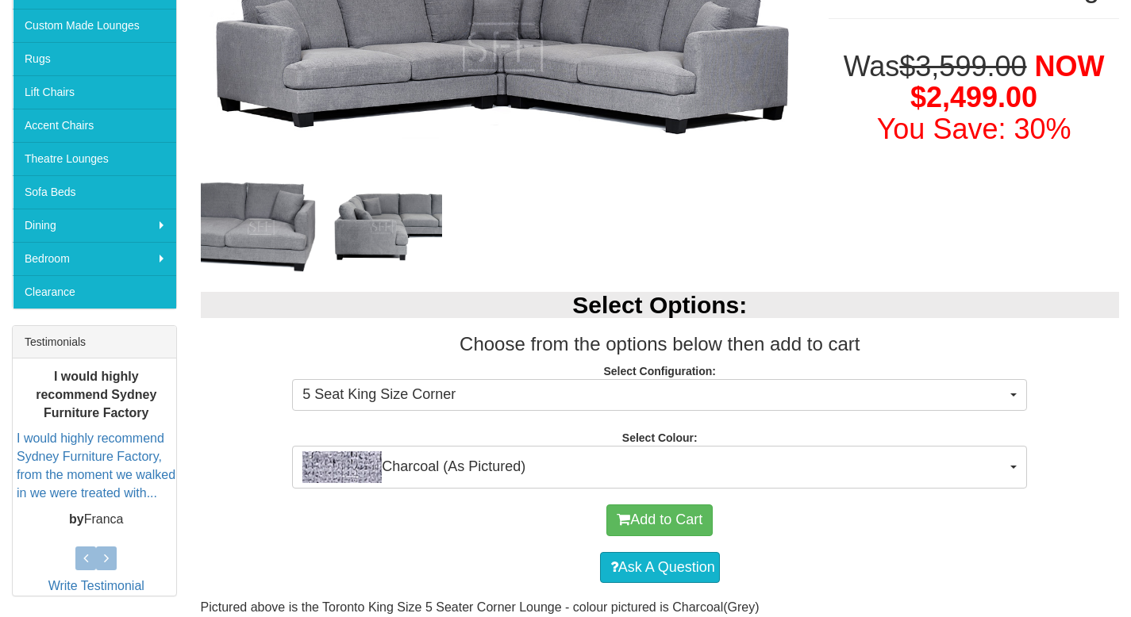
scroll to position [351, 0]
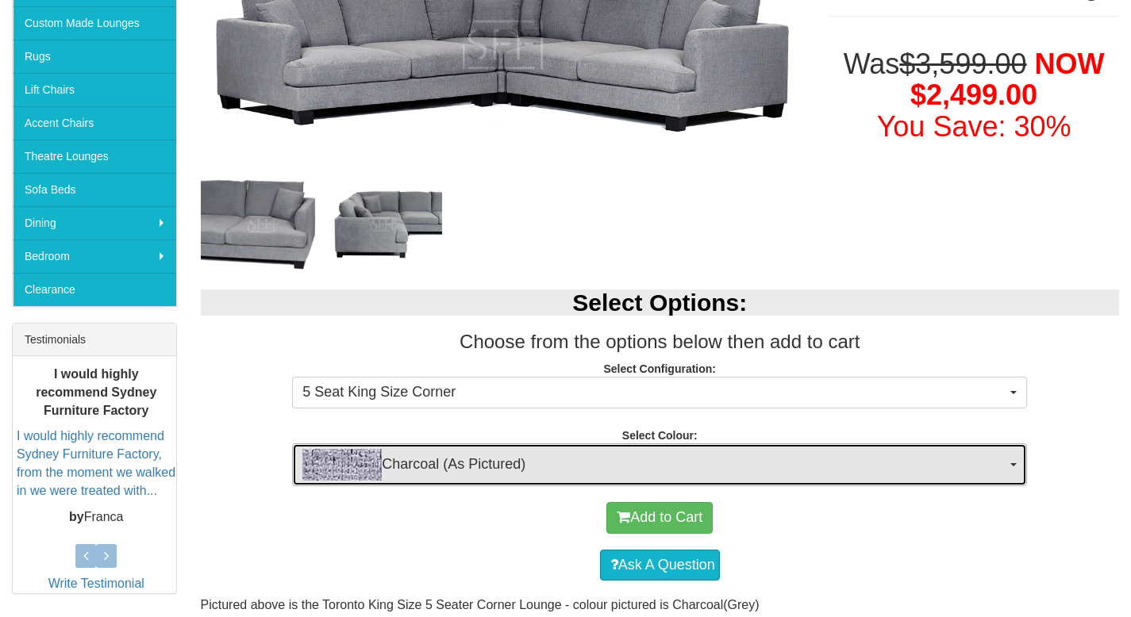
click at [529, 458] on span "Charcoal (As Pictured)" at bounding box center [654, 465] width 704 height 32
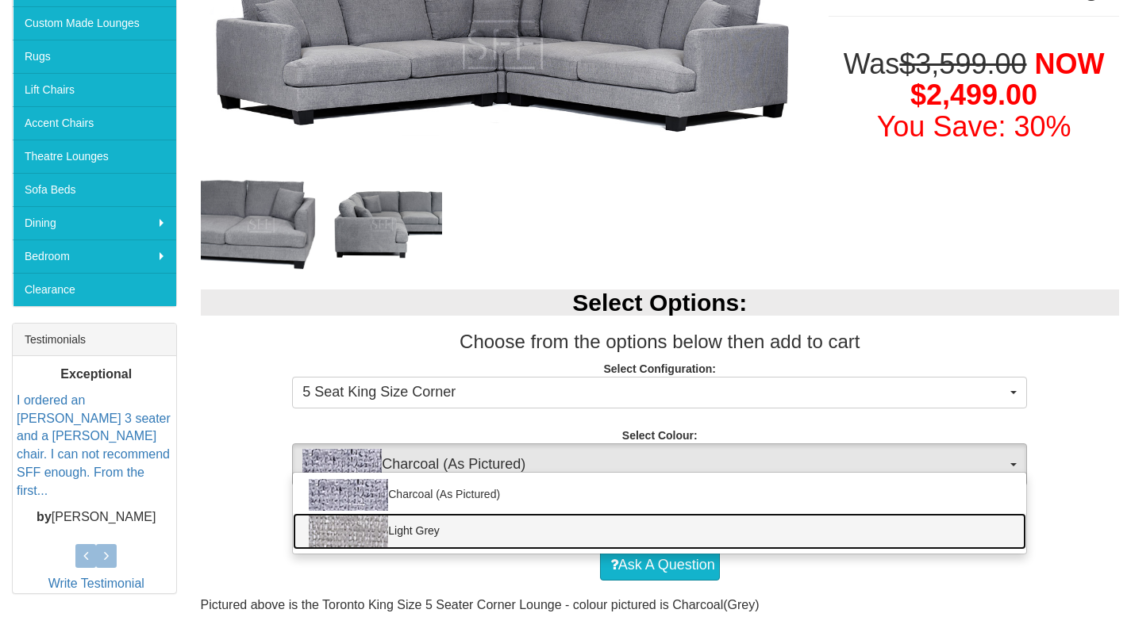
click at [506, 538] on link "Light Grey" at bounding box center [659, 532] width 733 height 37
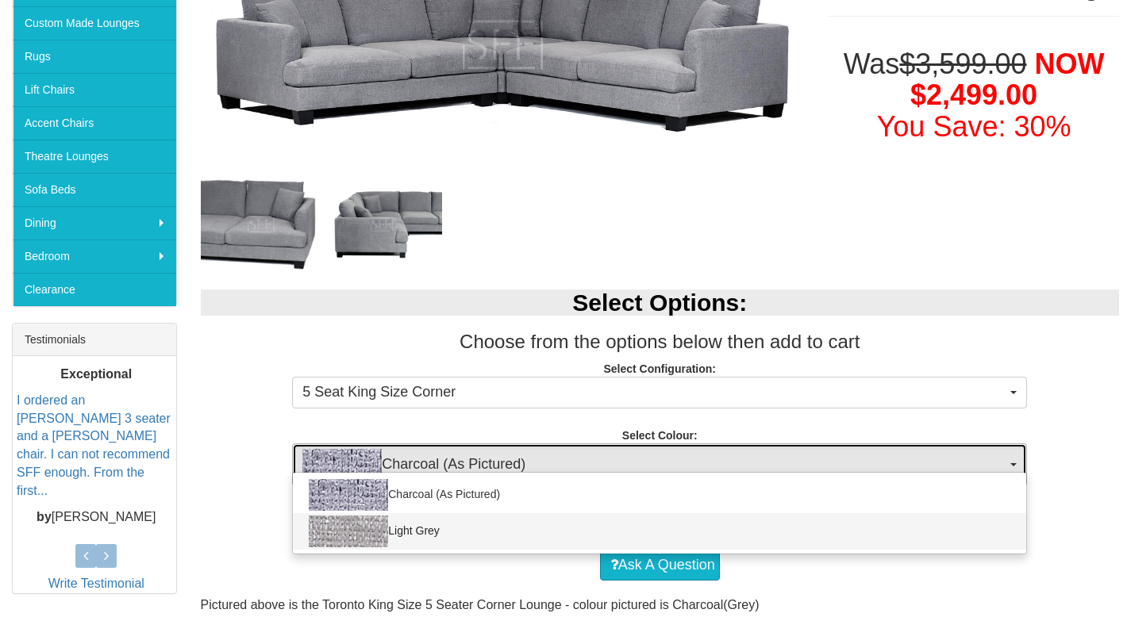
select select "1489"
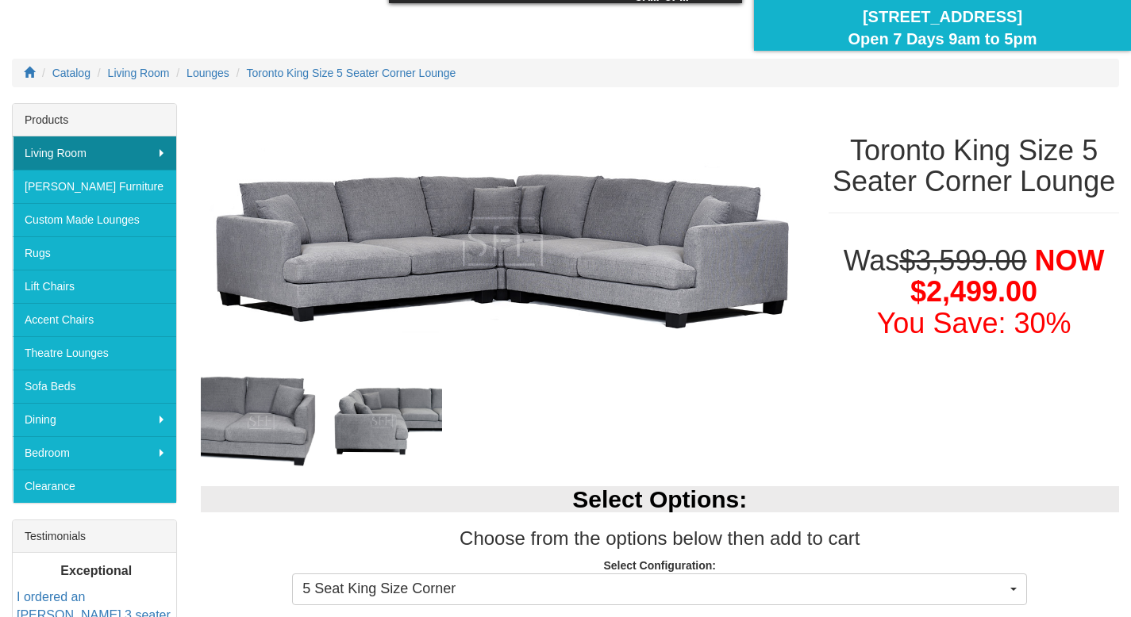
scroll to position [147, 0]
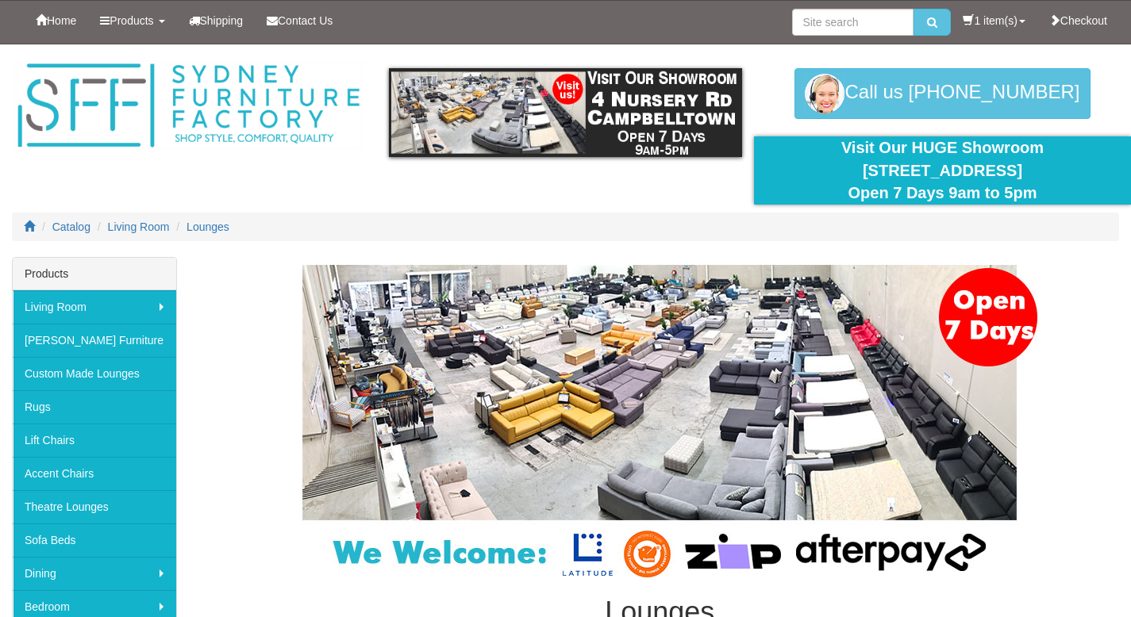
scroll to position [3176, 0]
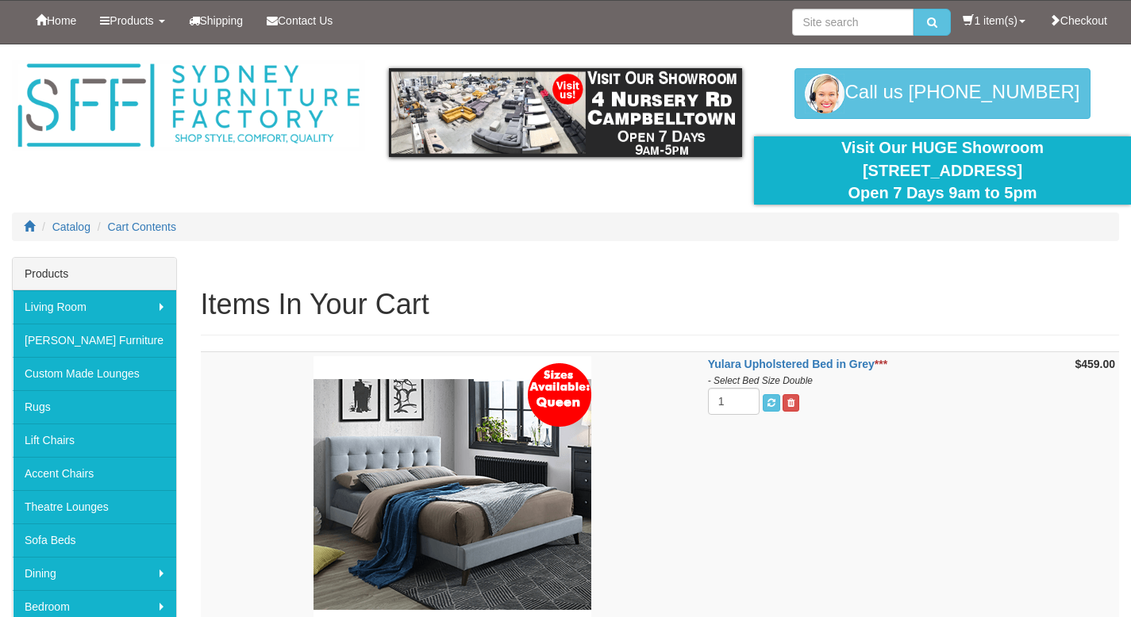
scroll to position [526, 0]
